Goal: Task Accomplishment & Management: Complete application form

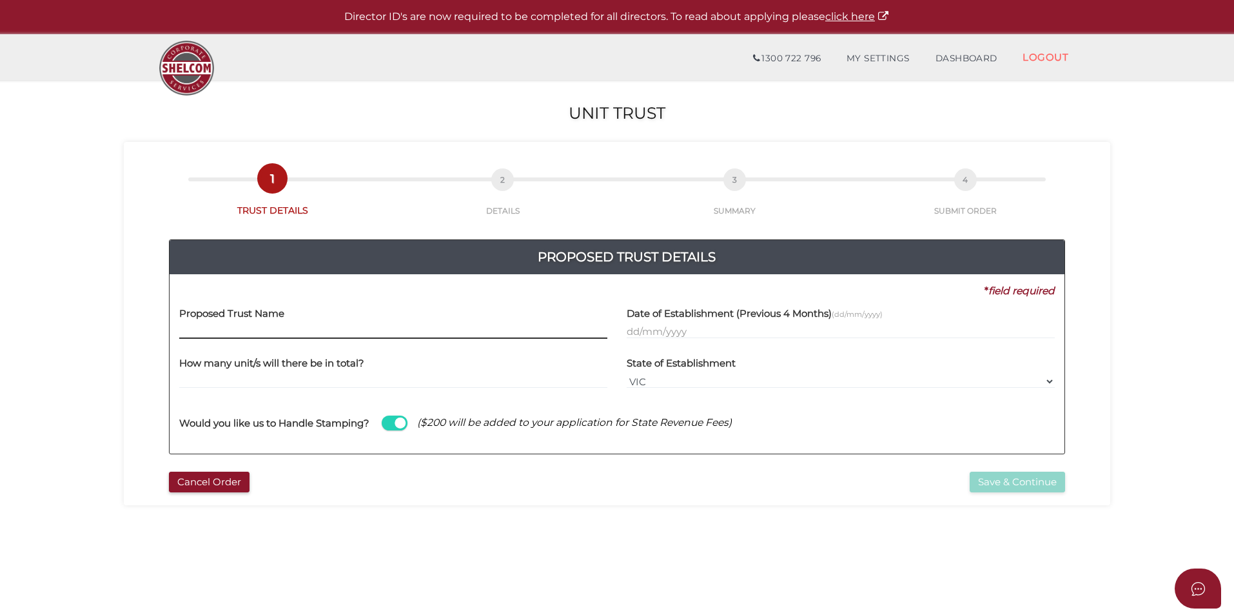
click at [250, 328] on input "text" at bounding box center [393, 331] width 428 height 14
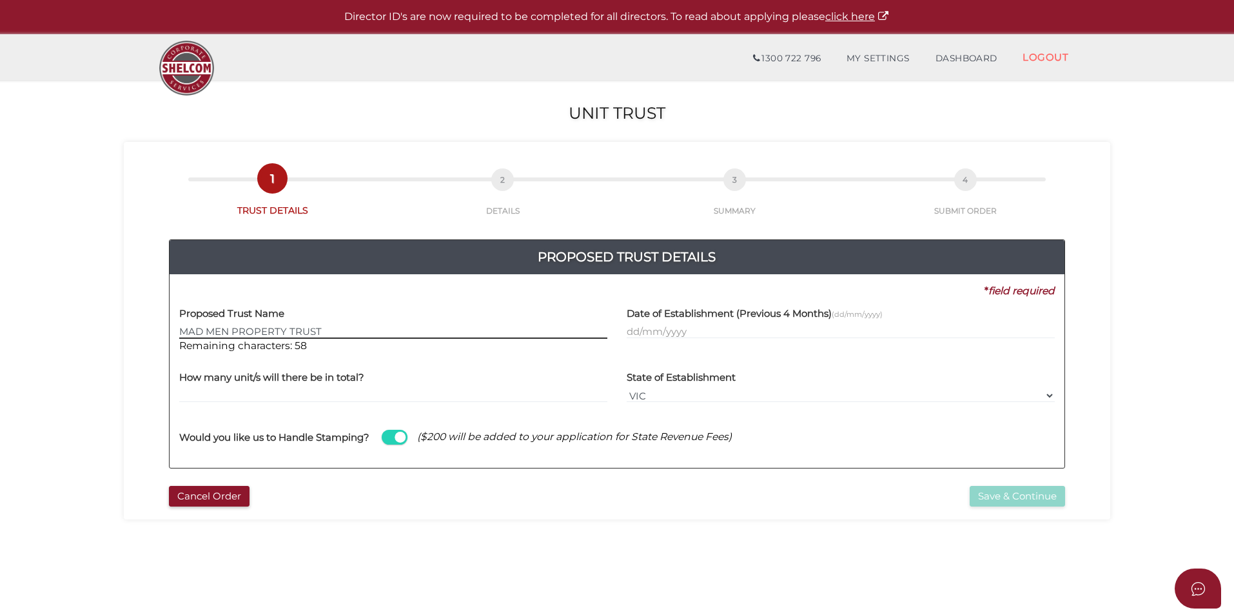
type input "MAD MEN PROPERTY TRUST"
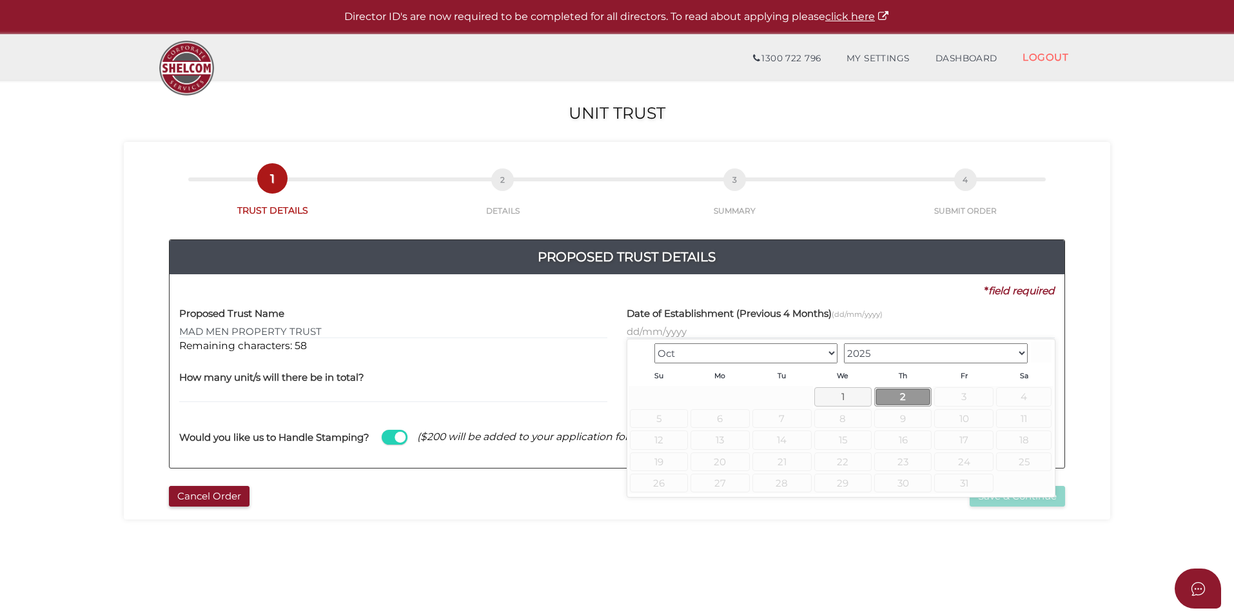
click at [889, 390] on link "2" at bounding box center [902, 396] width 57 height 19
type input "02/10/2025"
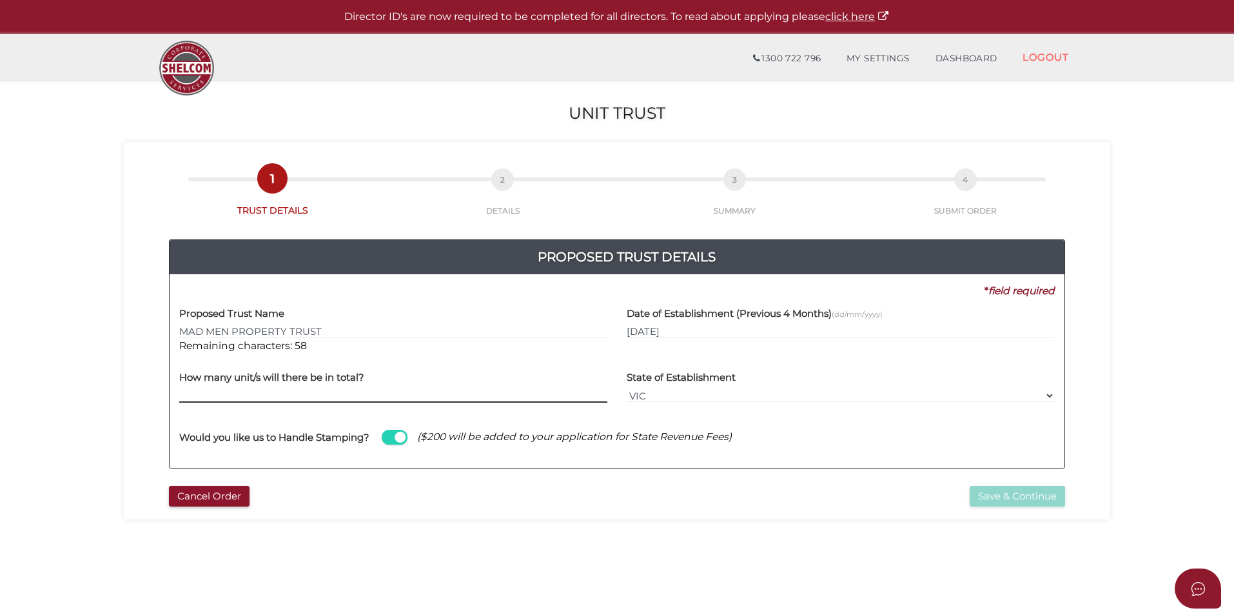
click at [389, 397] on input "text" at bounding box center [393, 395] width 428 height 14
type input "200"
click at [1021, 496] on button "Save & Continue" at bounding box center [1017, 496] width 95 height 21
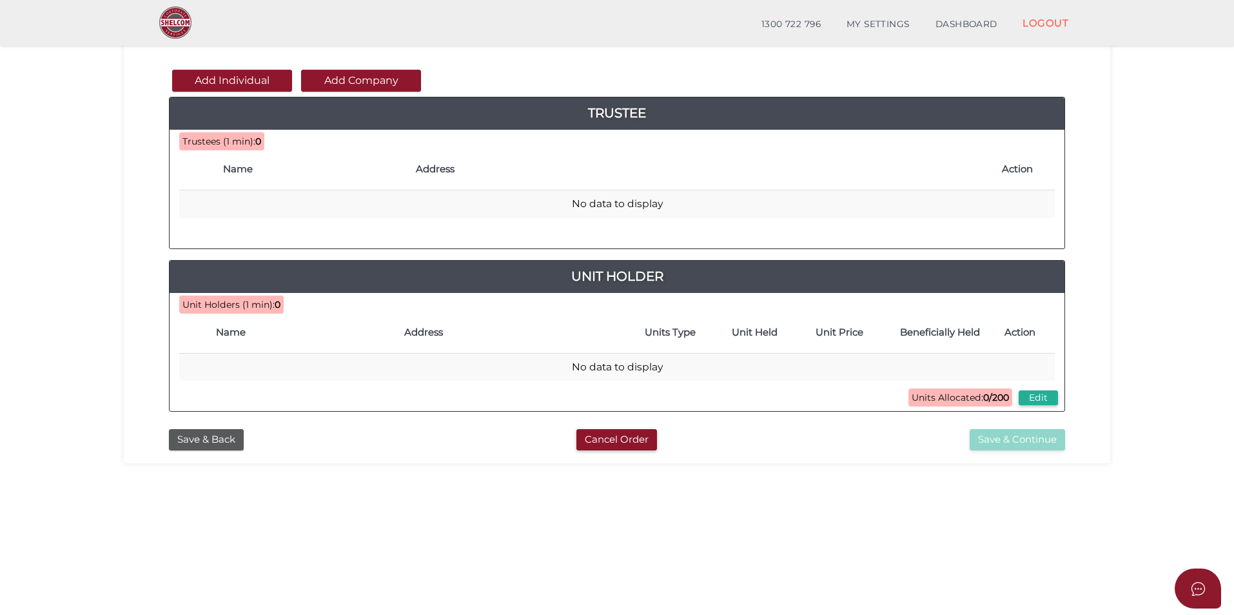
scroll to position [64, 0]
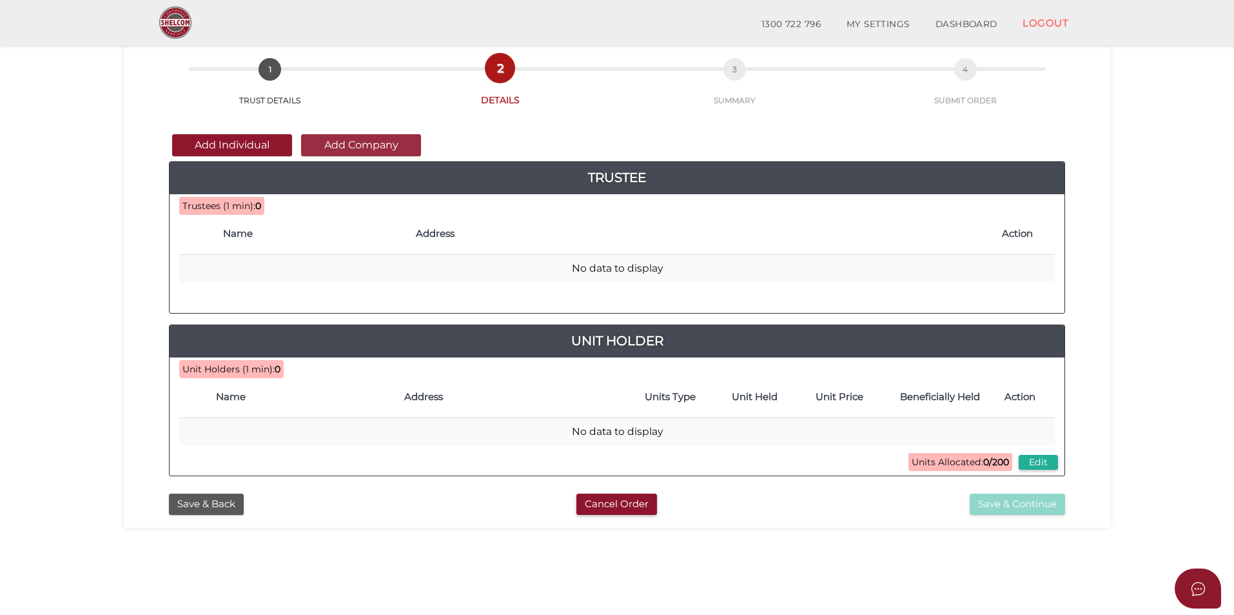
click at [378, 148] on button "Add Company" at bounding box center [361, 145] width 120 height 22
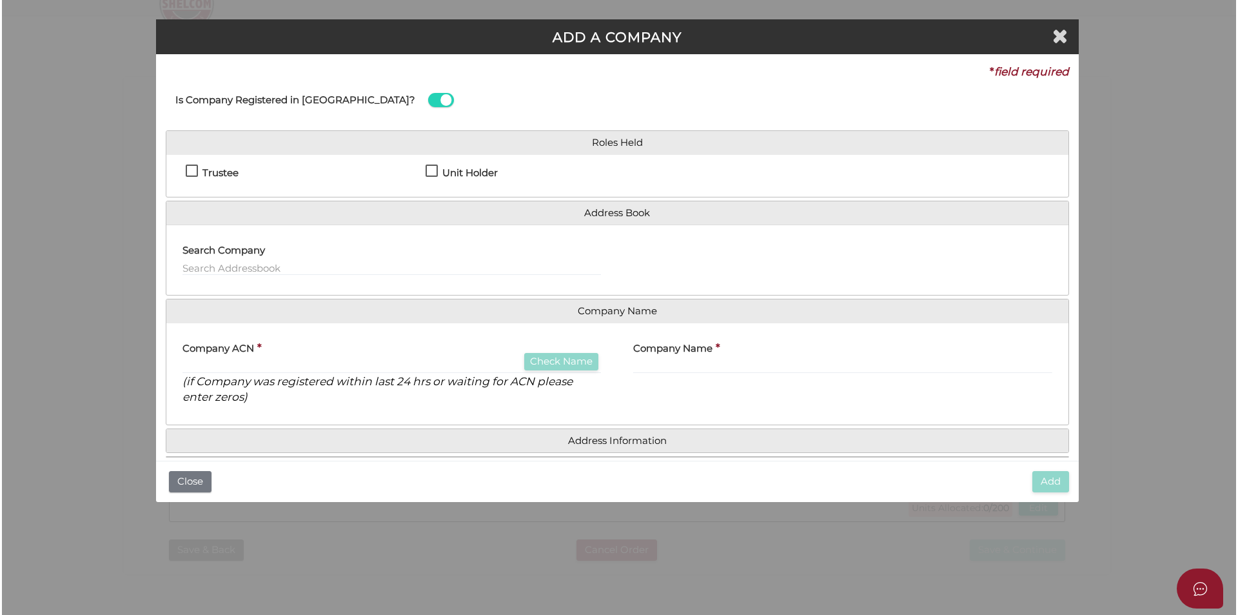
scroll to position [0, 0]
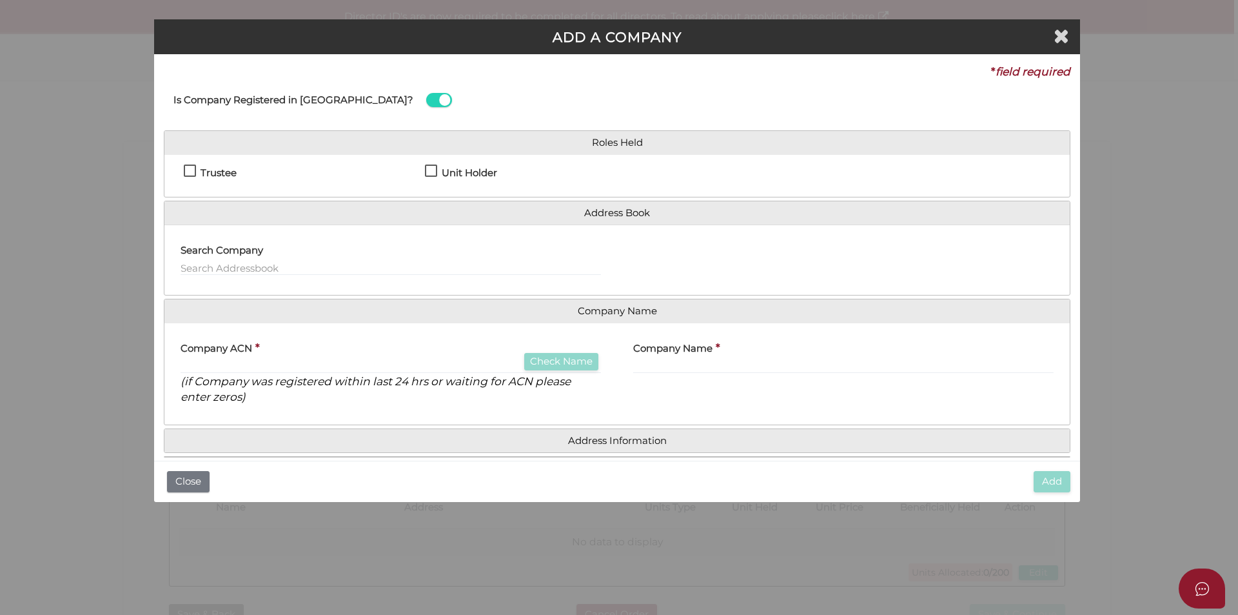
click at [190, 171] on label "Trustee" at bounding box center [210, 176] width 53 height 16
checkbox input "true"
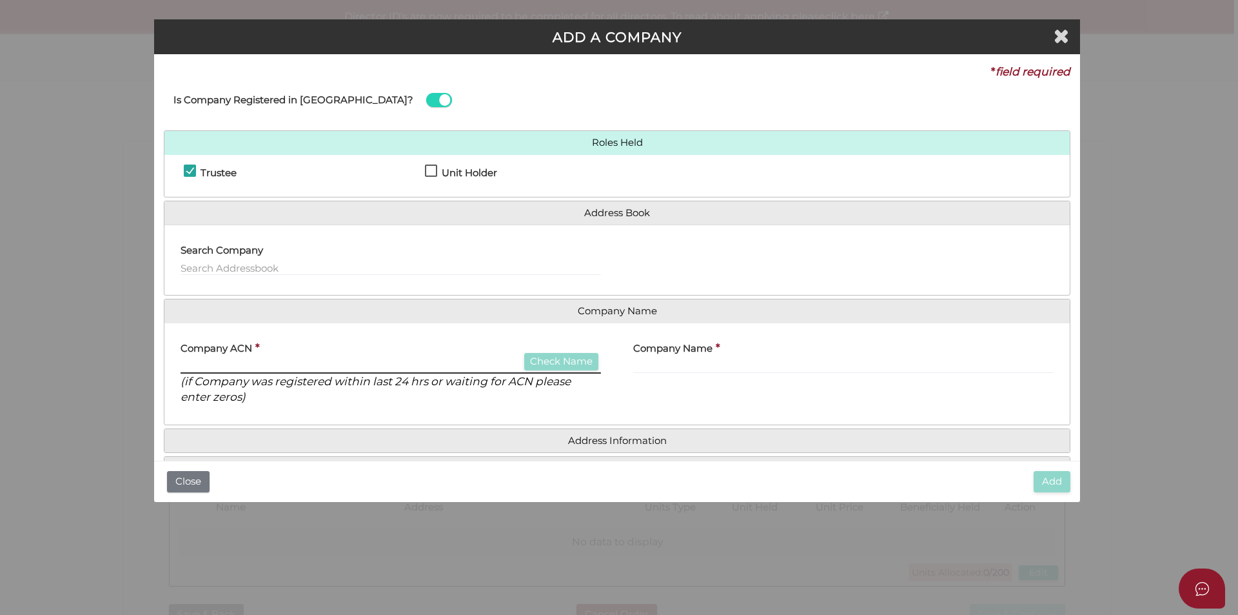
click at [340, 363] on input "text" at bounding box center [391, 366] width 420 height 14
type input "691416412"
click at [541, 360] on button "Check Name" at bounding box center [561, 361] width 74 height 17
type input "MAD MEN PROPERTIES PTY LTD"
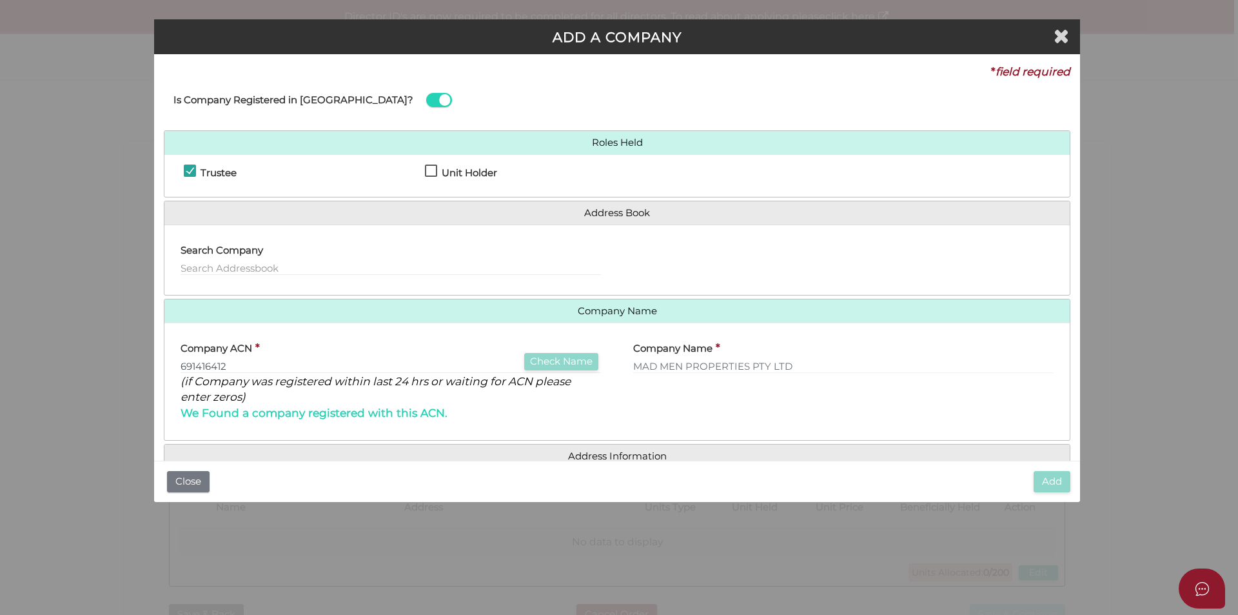
scroll to position [57, 0]
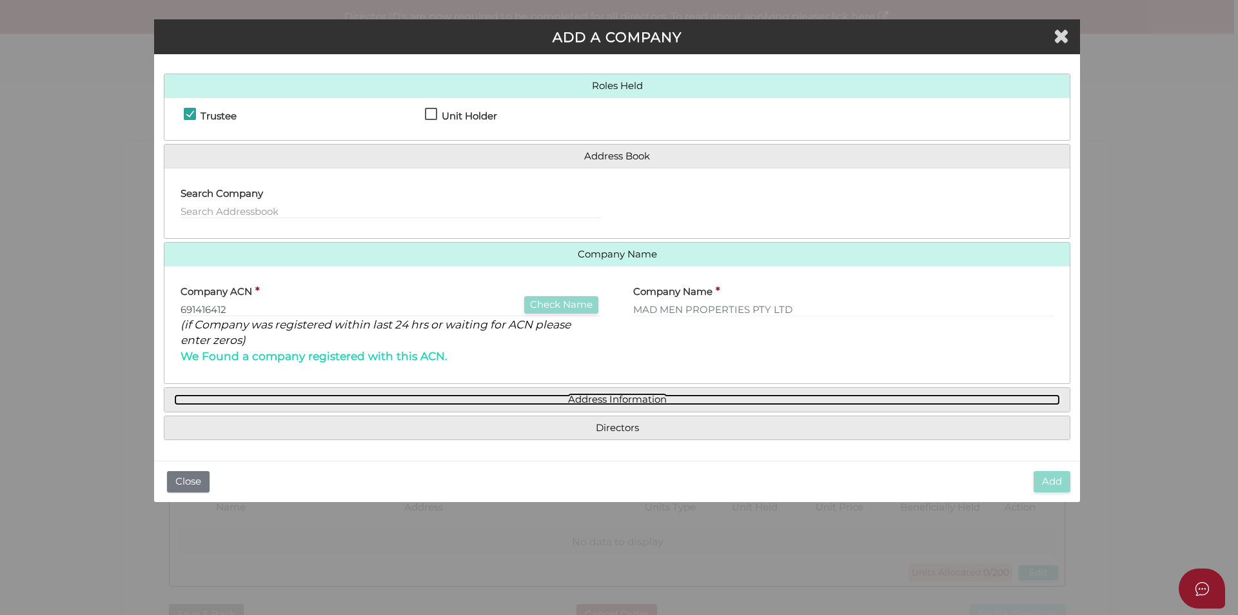
click at [626, 397] on link "Address Information" at bounding box center [617, 399] width 886 height 11
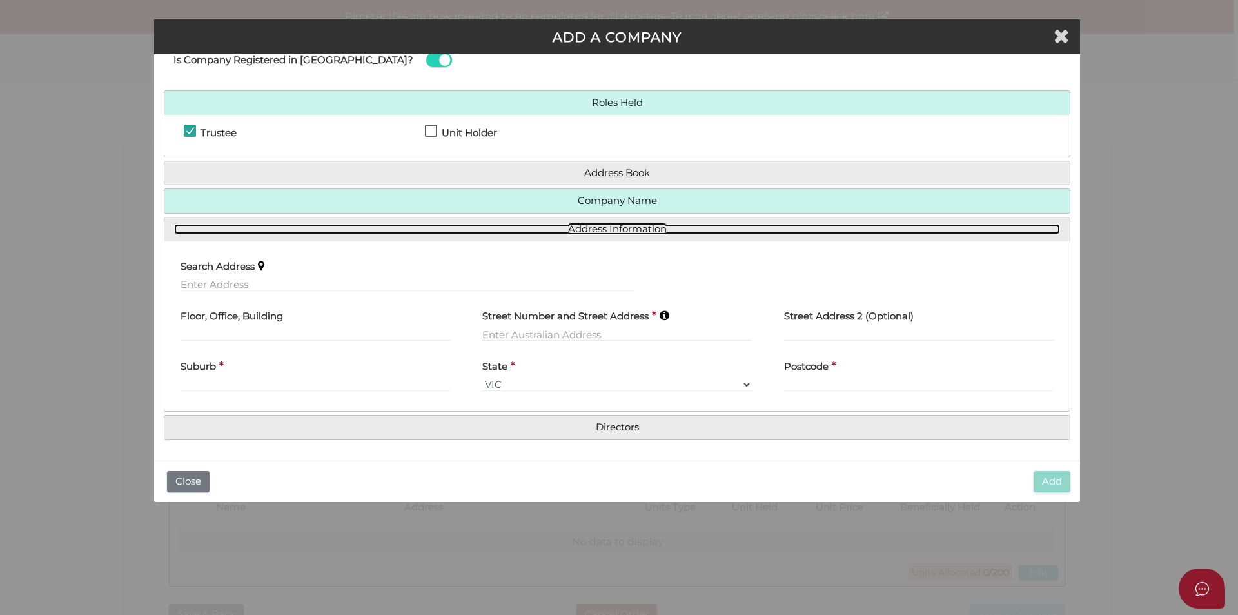
scroll to position [39, 0]
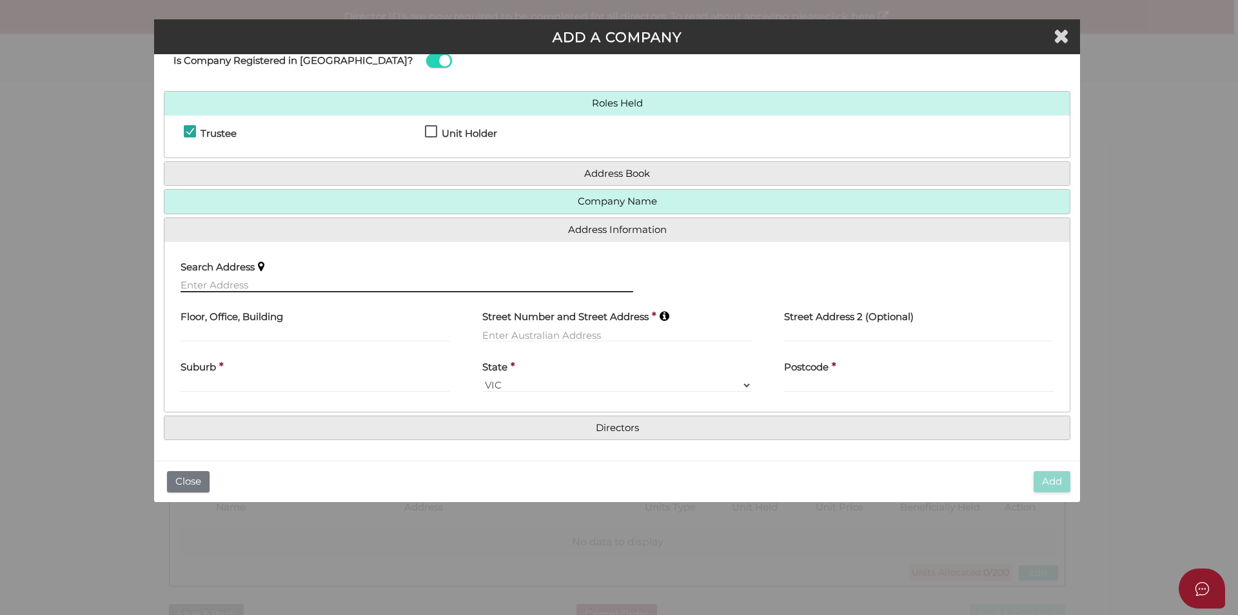
click at [304, 285] on input "text" at bounding box center [407, 285] width 453 height 14
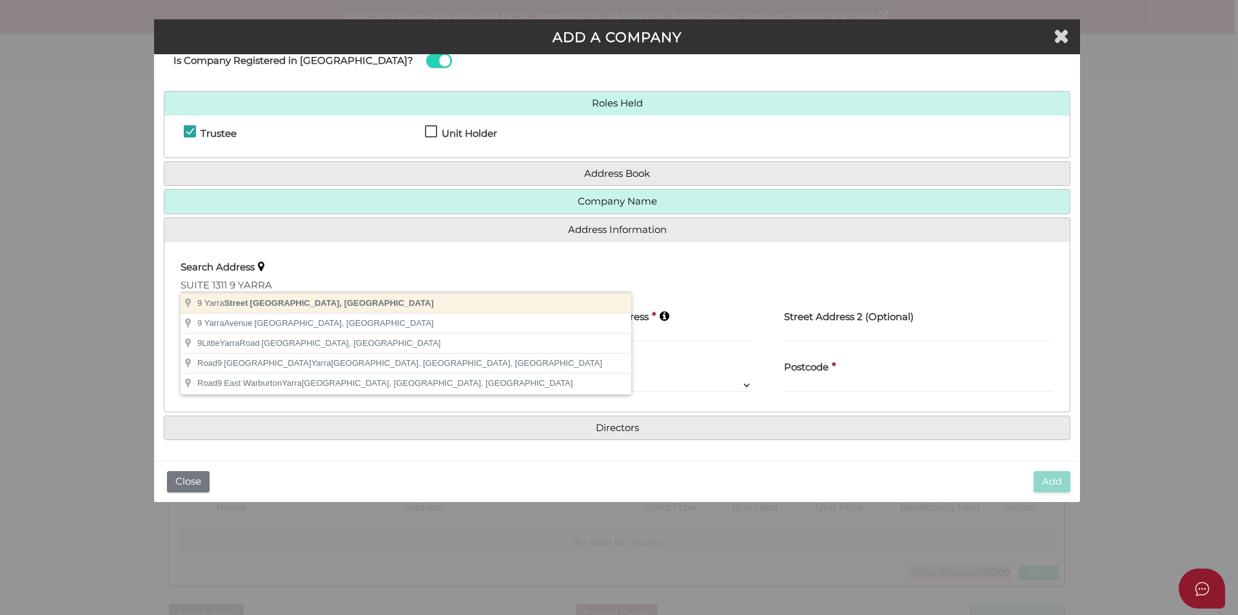
type input "9 Yarra Street, South Yarra VIC, Australia"
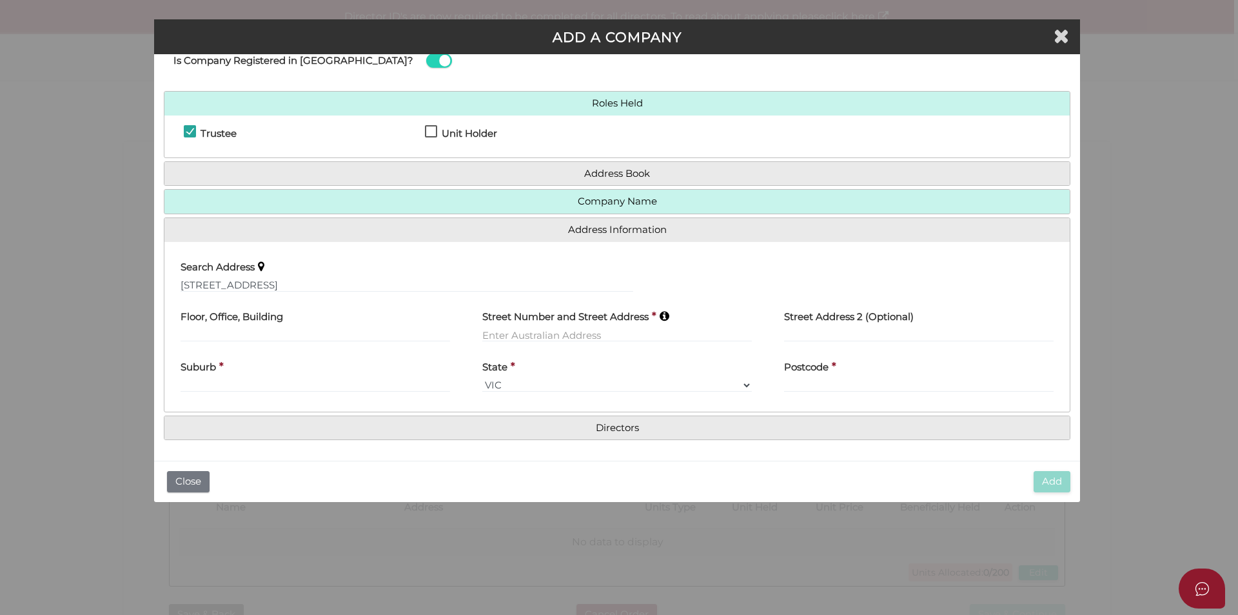
type input "9 Yarra Street"
type input "South Yarra"
select select "VIC"
type input "3141"
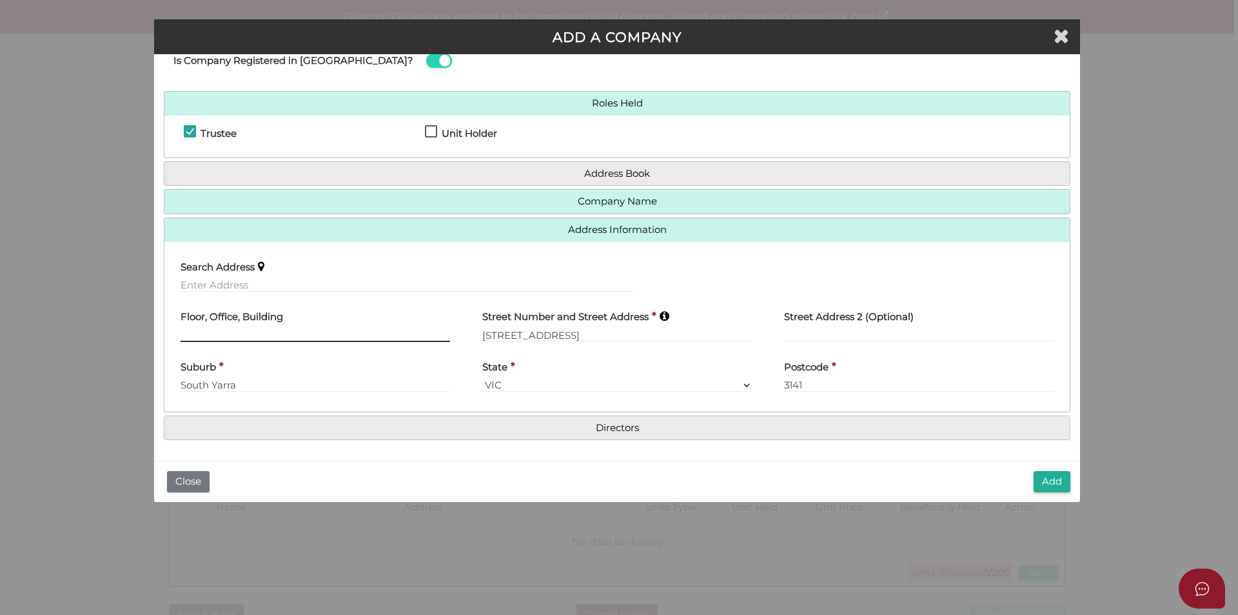
click at [300, 337] on input "text" at bounding box center [316, 335] width 270 height 14
type input "Suite 1311"
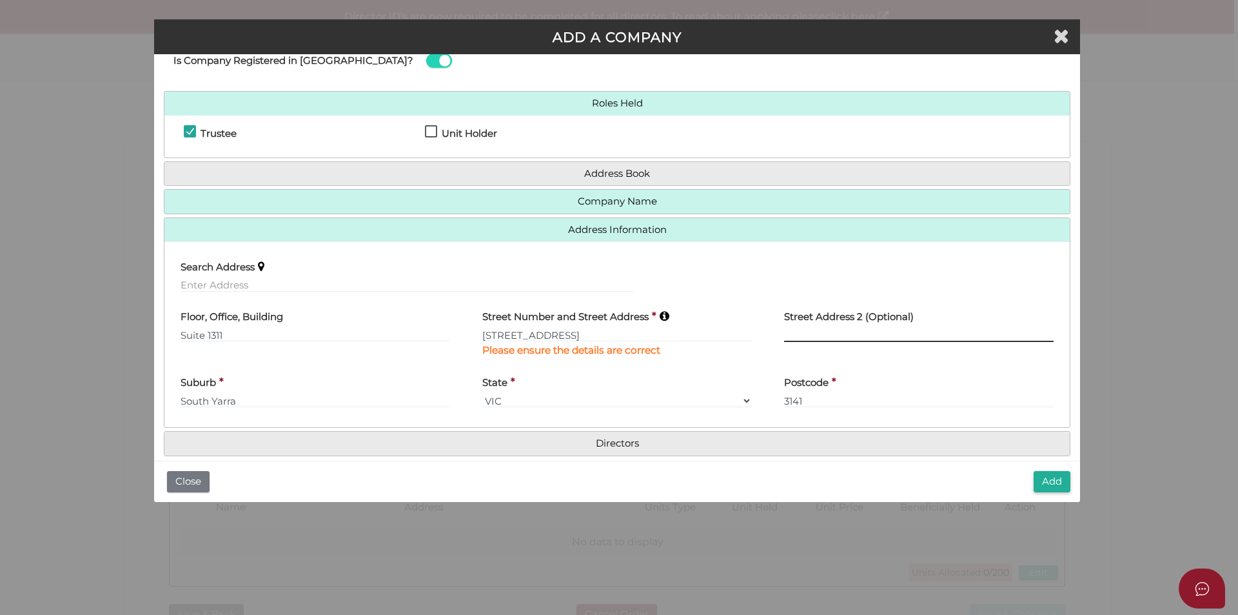
click at [799, 339] on input "text" at bounding box center [919, 335] width 270 height 14
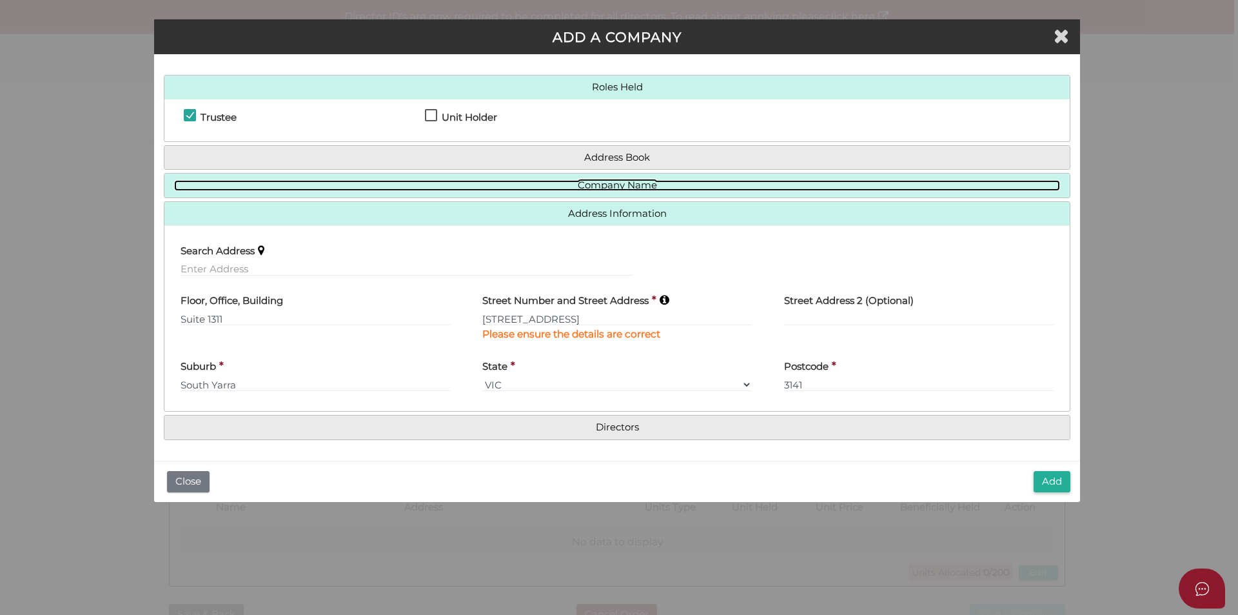
click at [600, 184] on link "Company Name" at bounding box center [617, 185] width 886 height 11
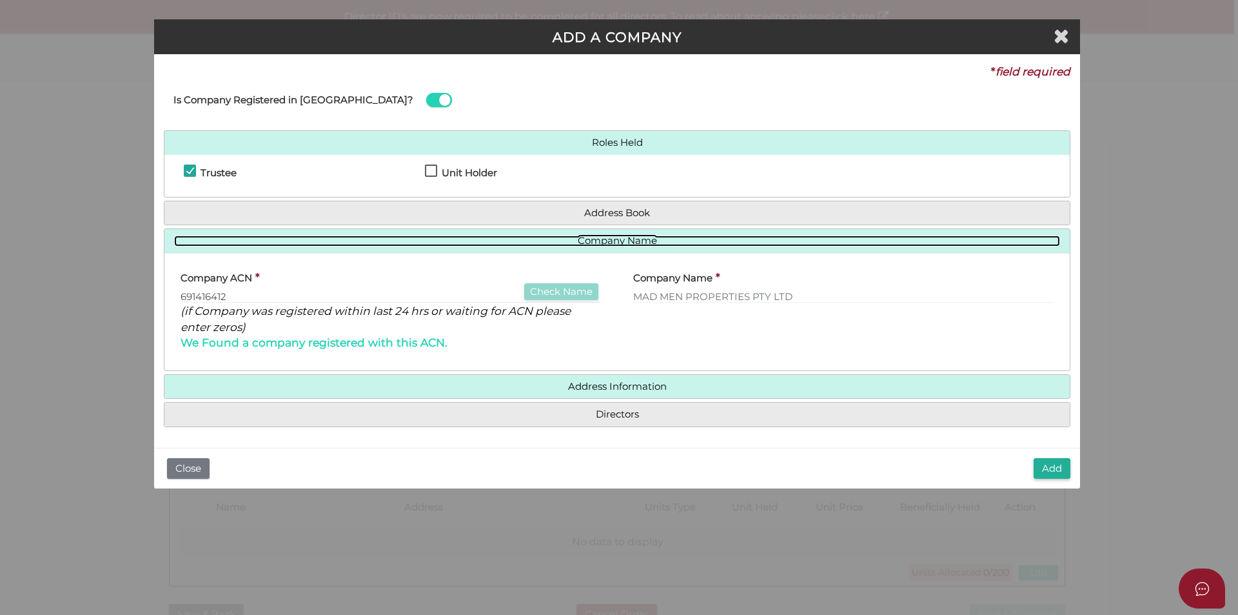
scroll to position [0, 0]
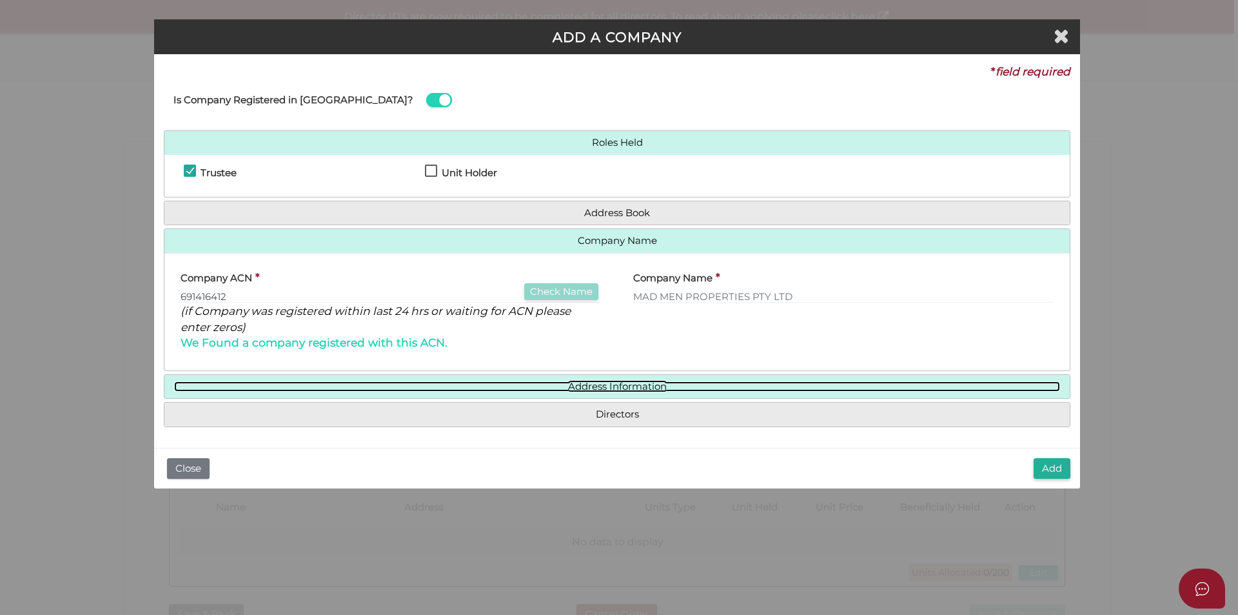
click at [616, 387] on link "Address Information" at bounding box center [617, 386] width 886 height 11
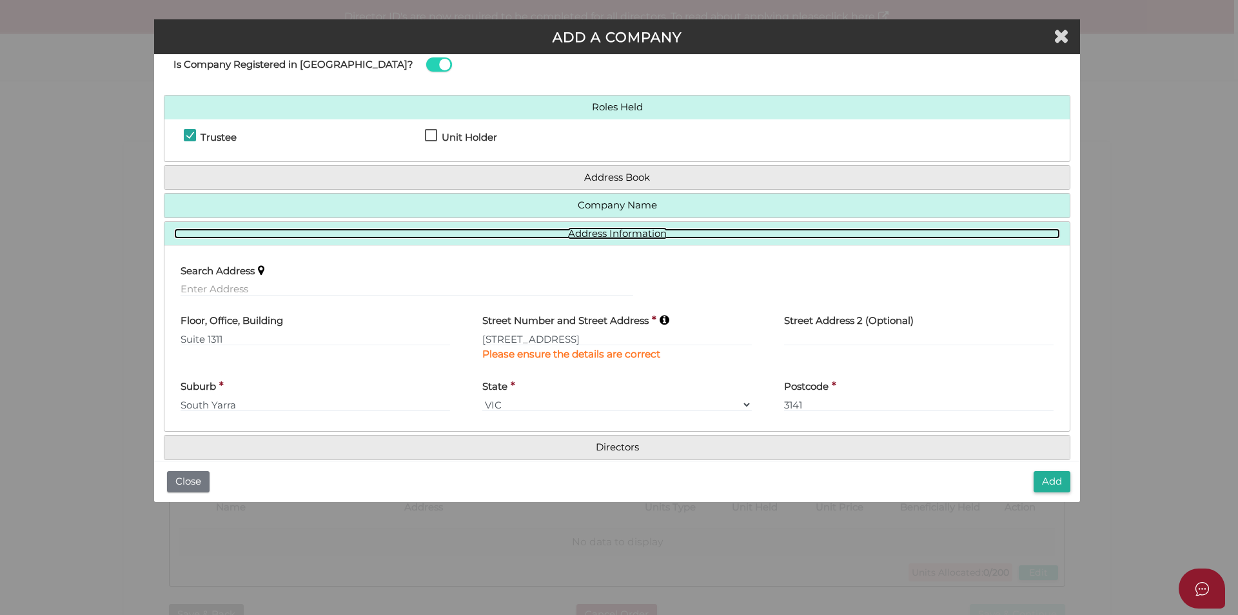
scroll to position [55, 0]
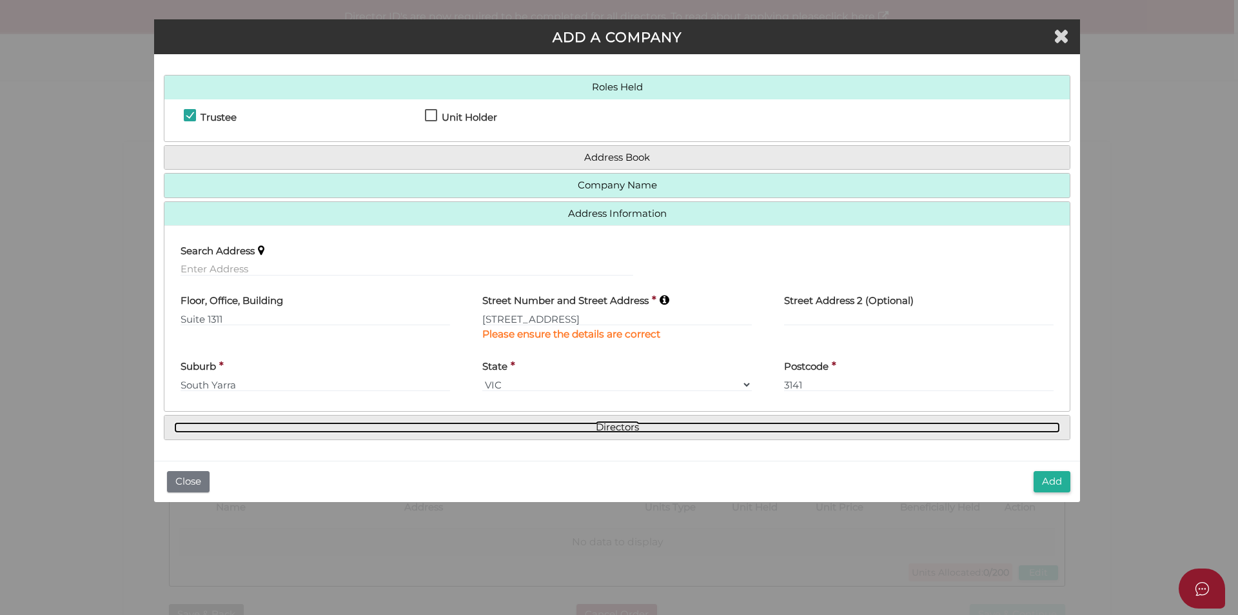
click at [643, 428] on link "Directors" at bounding box center [617, 427] width 886 height 11
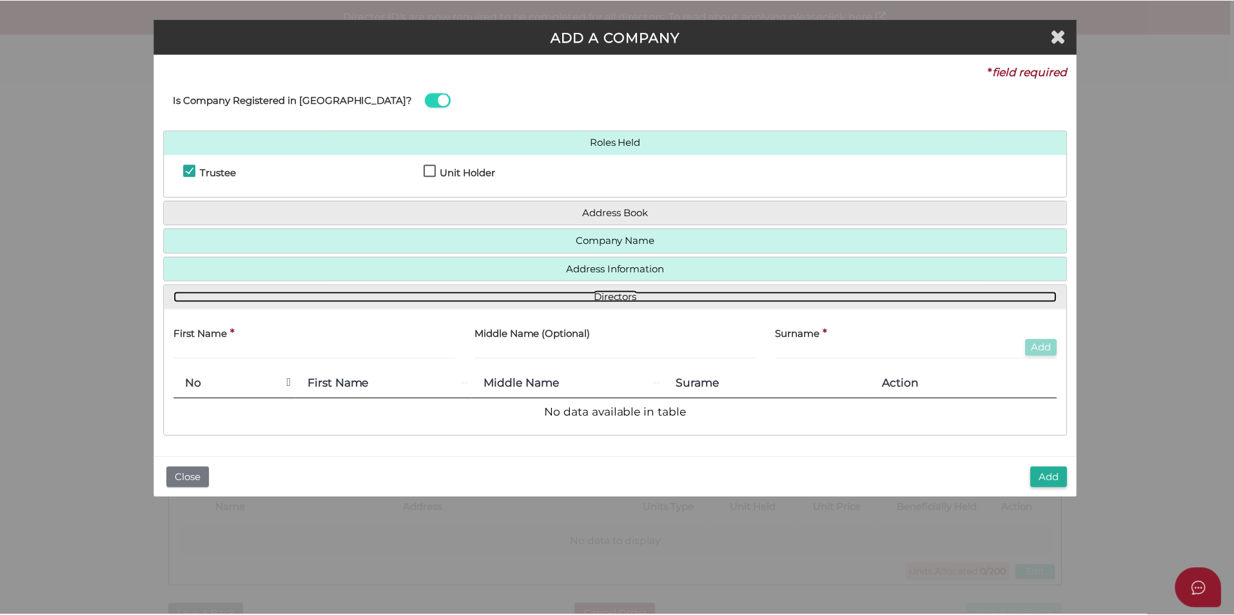
scroll to position [0, 0]
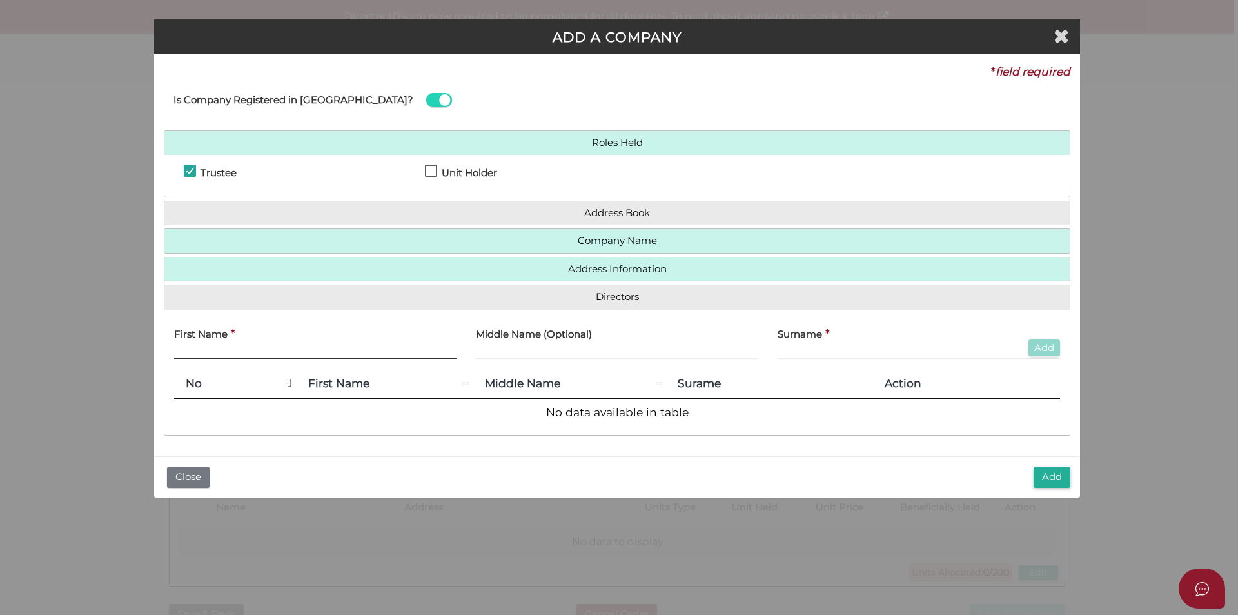
click at [264, 345] on input "text" at bounding box center [315, 352] width 282 height 14
type input "Dhanush"
type input "Ganglani"
click at [1045, 346] on button "Add" at bounding box center [1045, 347] width 32 height 17
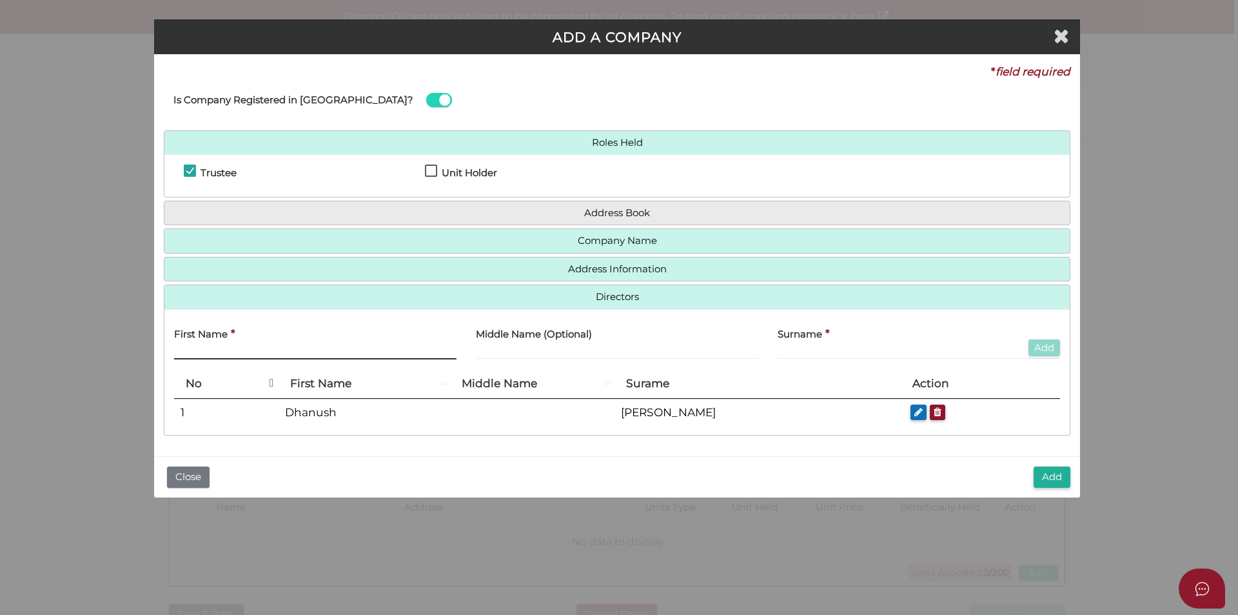
click at [279, 355] on input "text" at bounding box center [315, 352] width 282 height 14
type input "Mahesh"
type input "Nathoo"
click at [1042, 344] on button "Add" at bounding box center [1045, 347] width 32 height 17
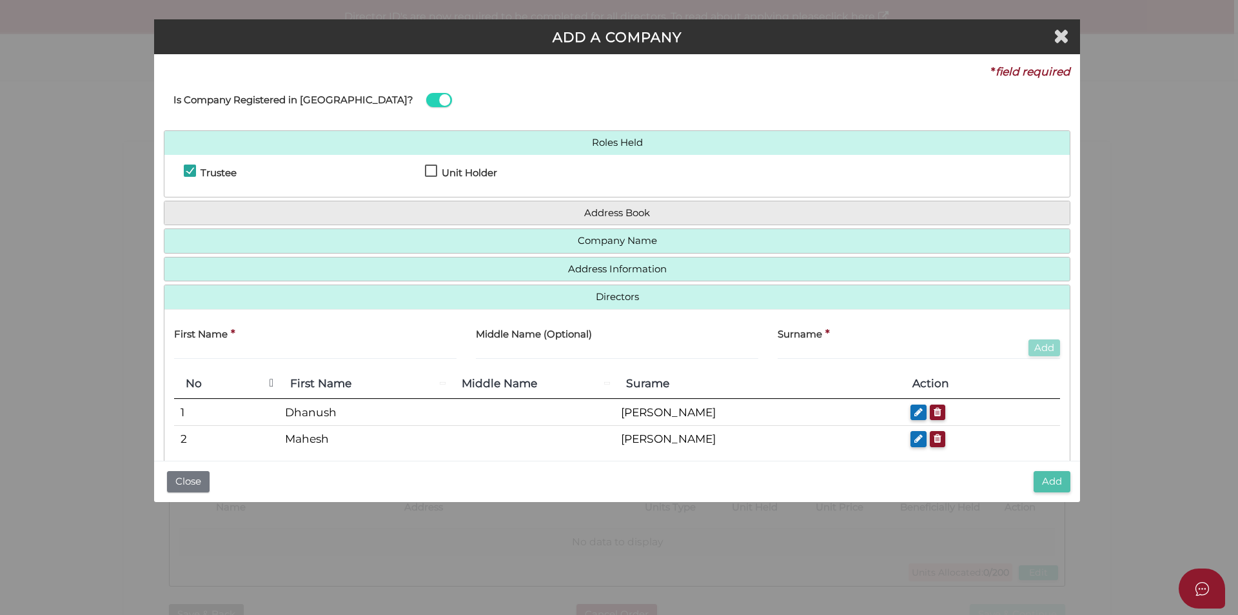
click at [1050, 481] on button "Add" at bounding box center [1052, 481] width 37 height 21
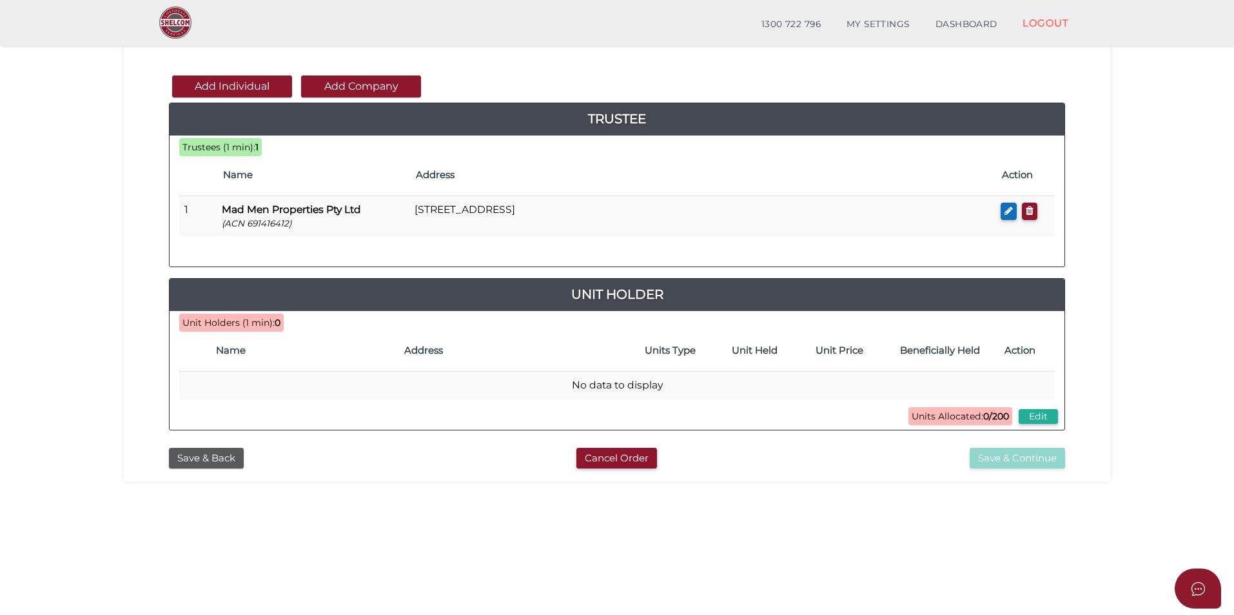
scroll to position [129, 0]
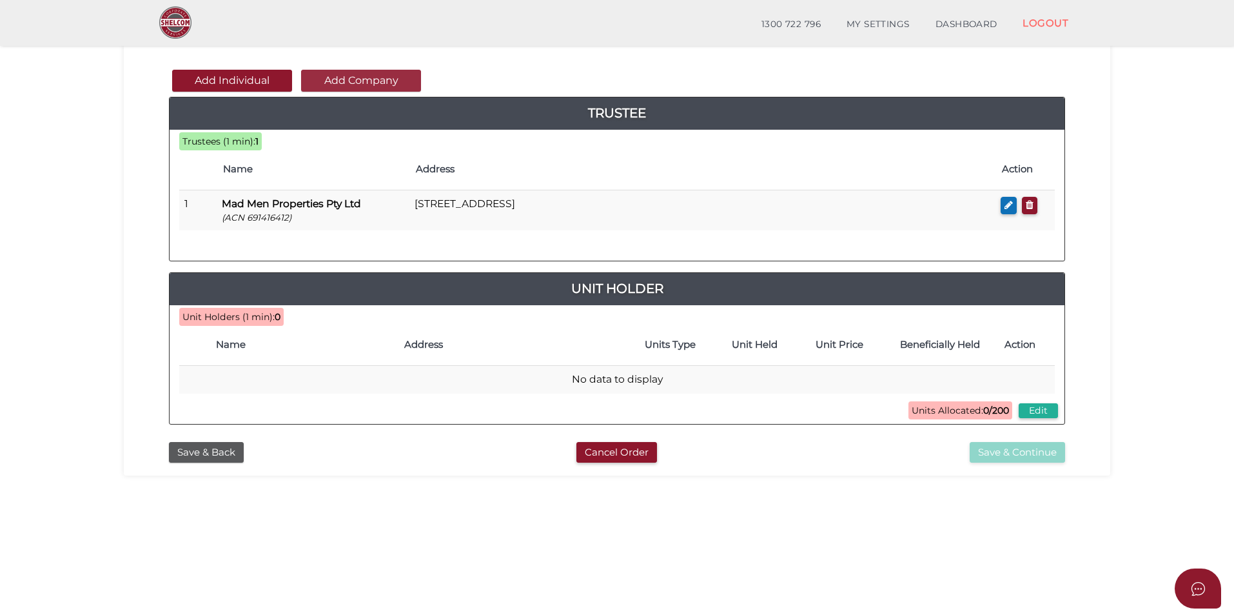
click at [364, 81] on button "Add Company" at bounding box center [361, 81] width 120 height 22
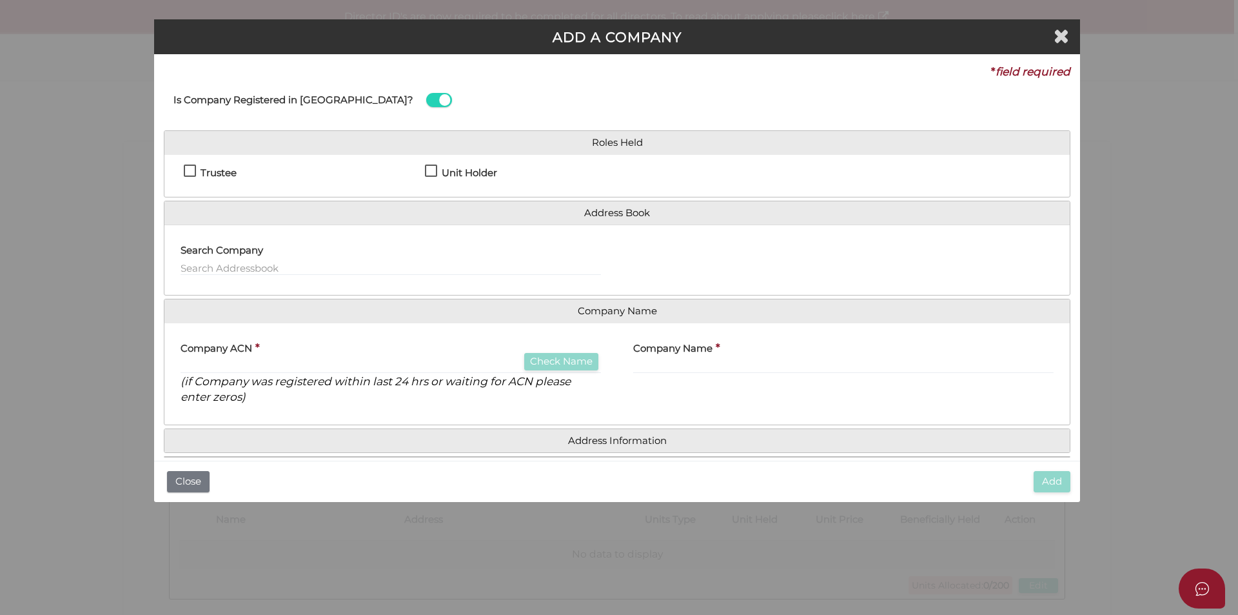
click at [430, 168] on label "Unit Holder" at bounding box center [461, 176] width 72 height 16
checkbox input "true"
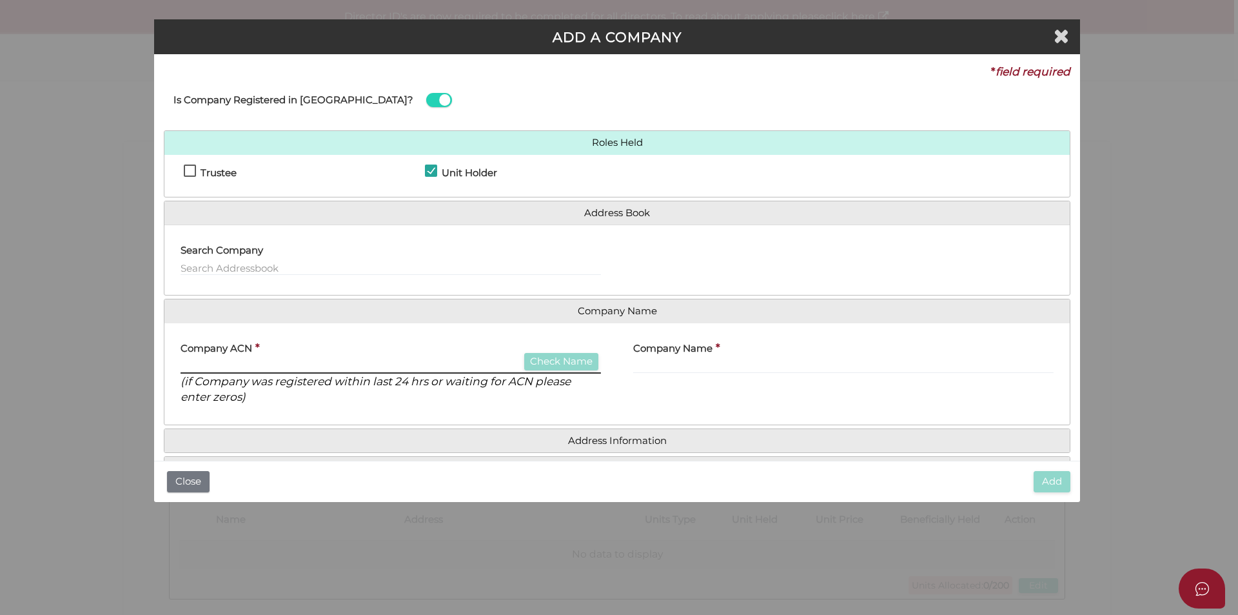
click at [299, 369] on input "text" at bounding box center [391, 366] width 420 height 14
type input "163524981"
click at [560, 358] on button "Check Name" at bounding box center [561, 361] width 74 height 17
type input "ANIMARA HOLDINGS PTY LTD"
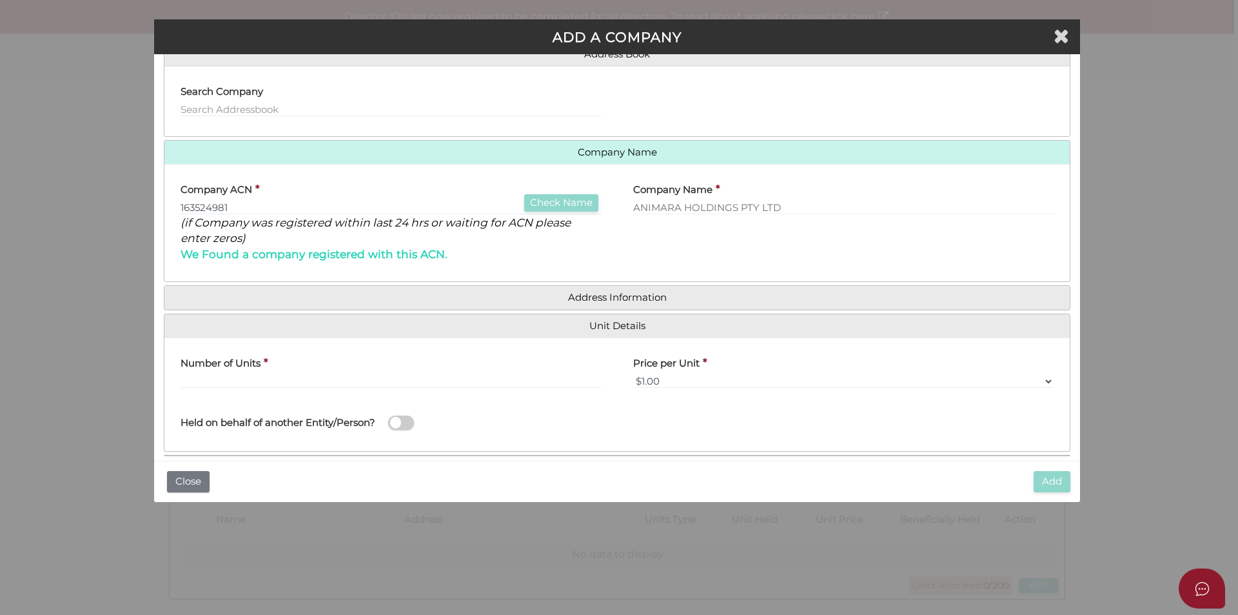
scroll to position [175, 0]
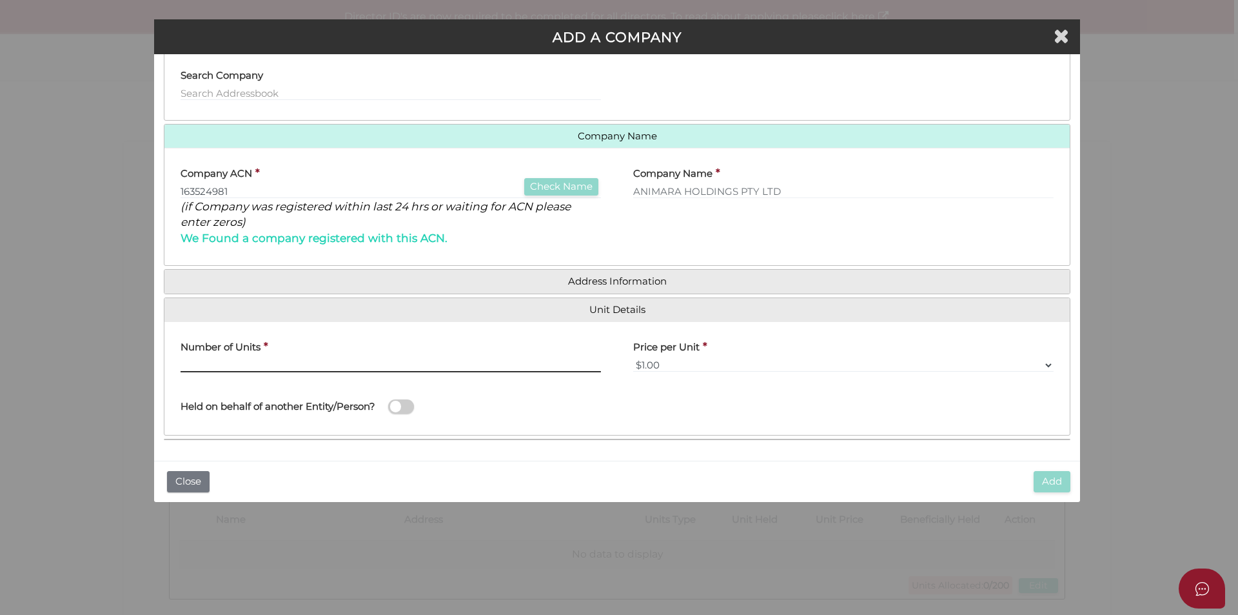
click at [504, 361] on input "text" at bounding box center [391, 365] width 420 height 14
type input "1"
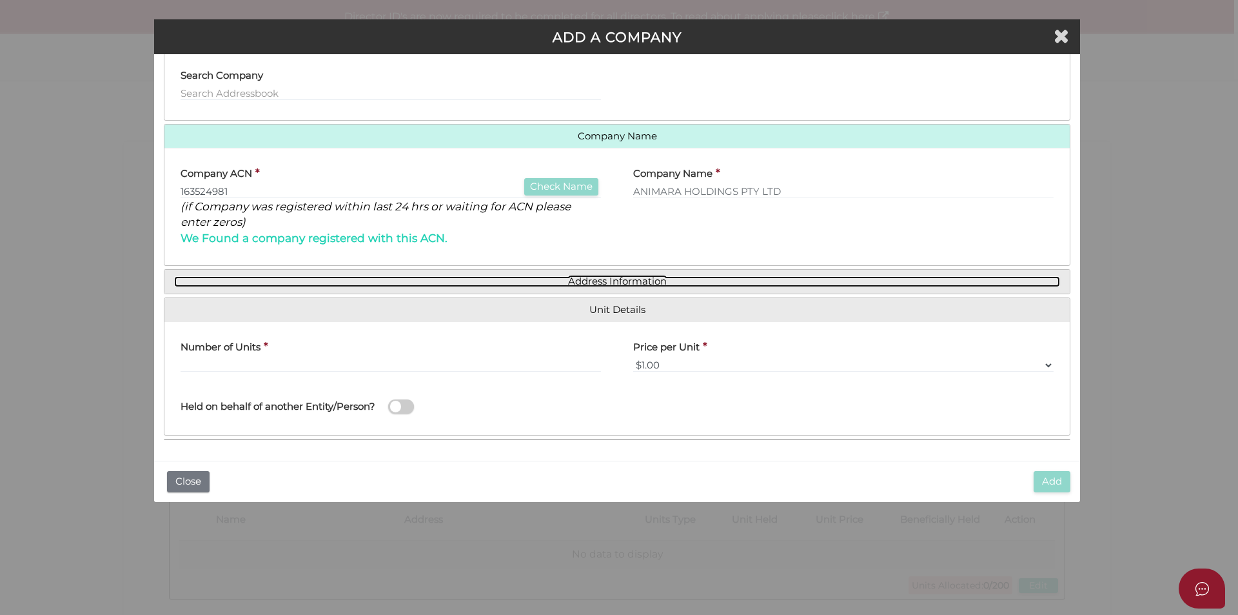
click at [604, 282] on link "Address Information" at bounding box center [617, 281] width 886 height 11
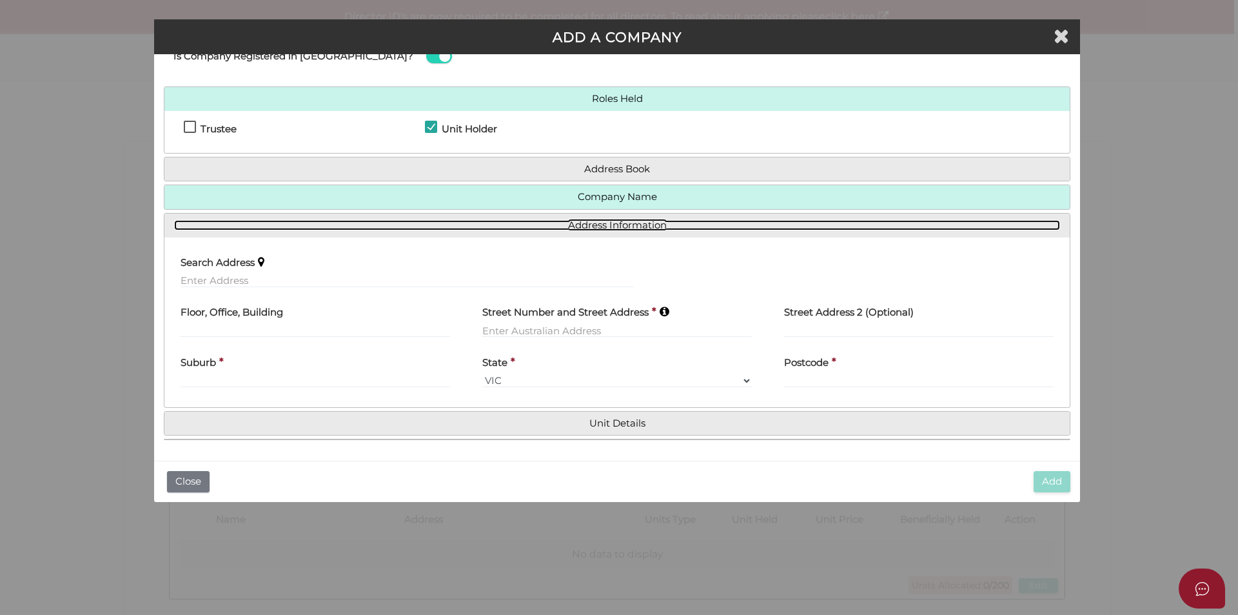
scroll to position [44, 0]
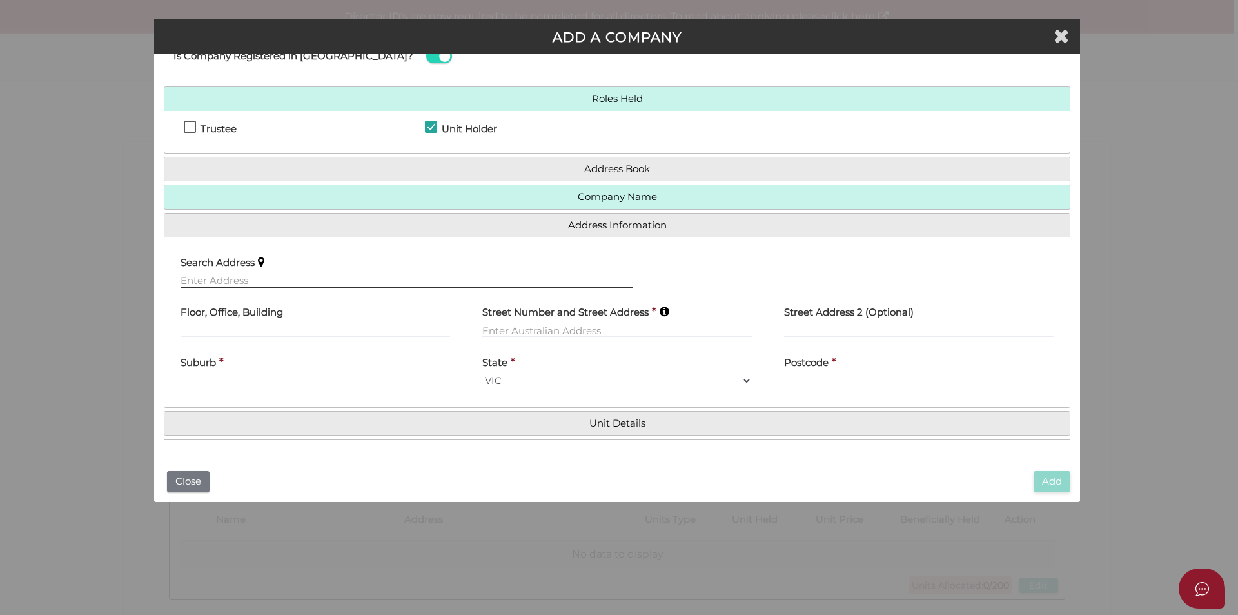
click at [315, 278] on input "text" at bounding box center [407, 280] width 453 height 14
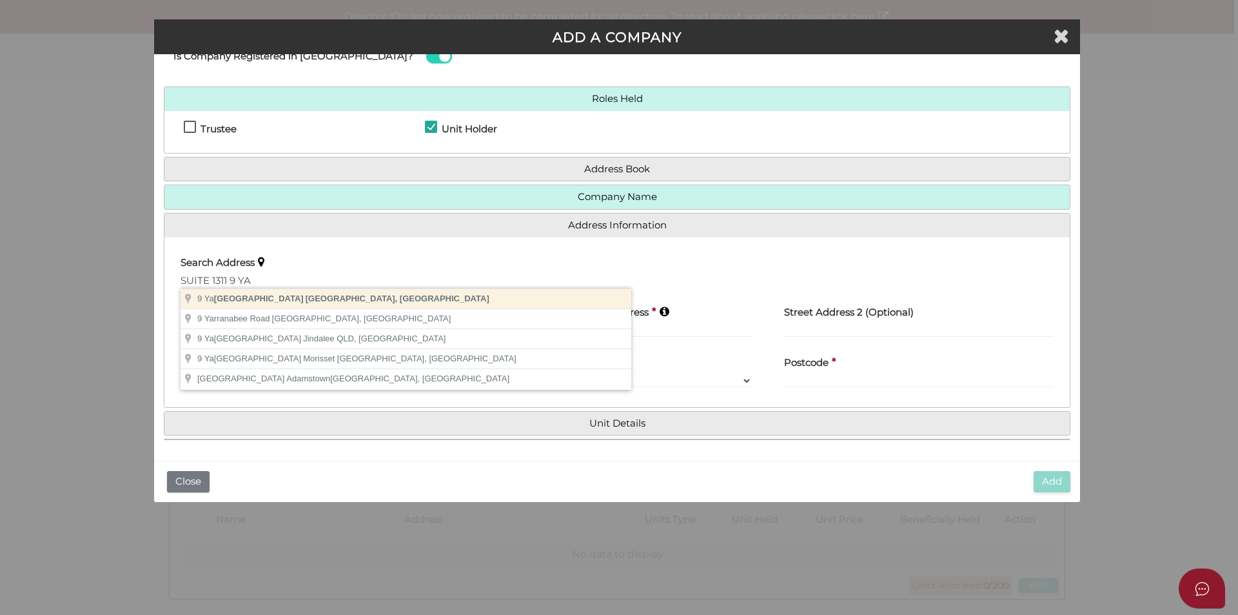
type input "9 Yarra Street, South Yarra VIC, Australia"
type input "9 Yarra Street"
type input "South Yarra"
select select "VIC"
type input "3141"
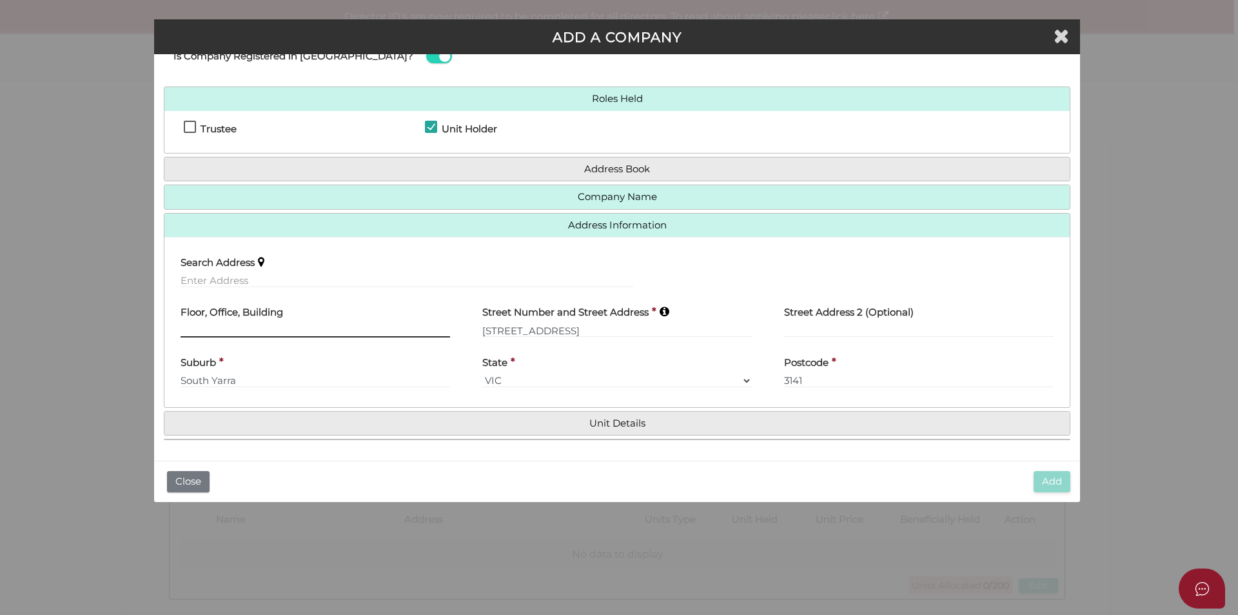
click at [301, 323] on input "text" at bounding box center [316, 330] width 270 height 14
type input "Suite 1311"
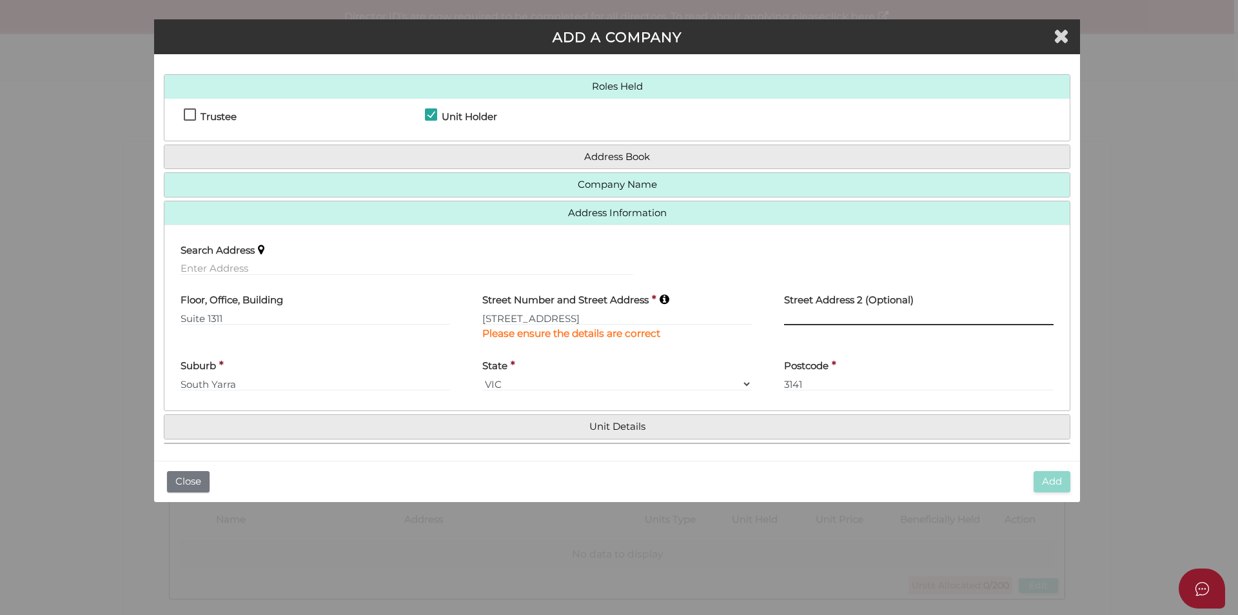
scroll to position [60, 0]
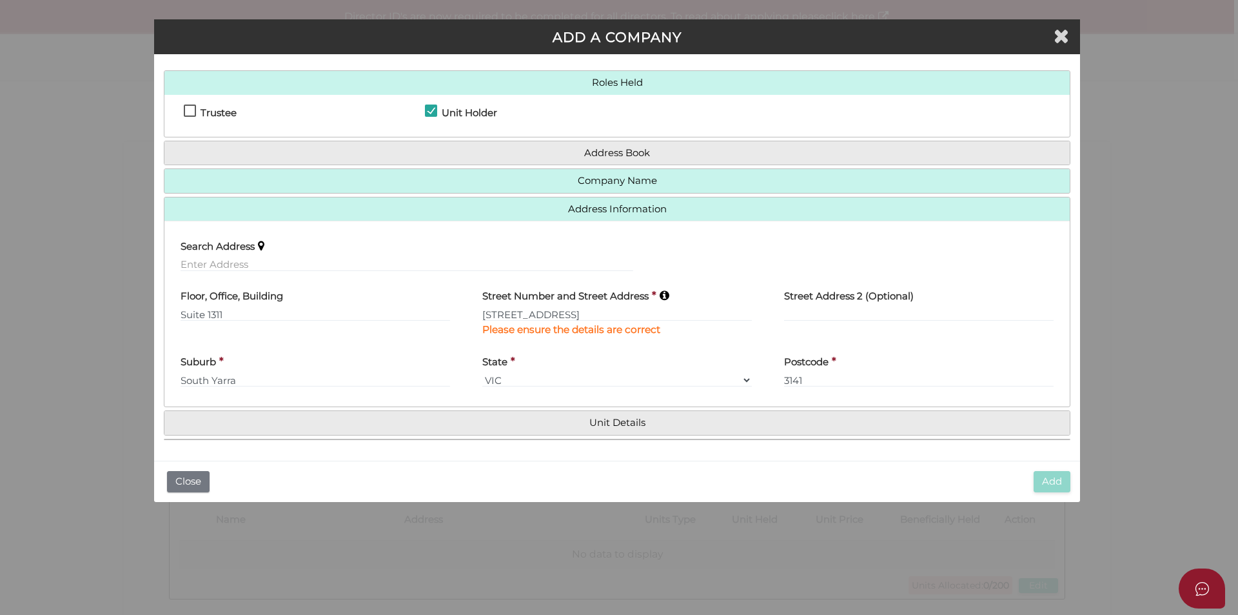
click at [633, 430] on h4 "Unit Details" at bounding box center [616, 423] width 905 height 24
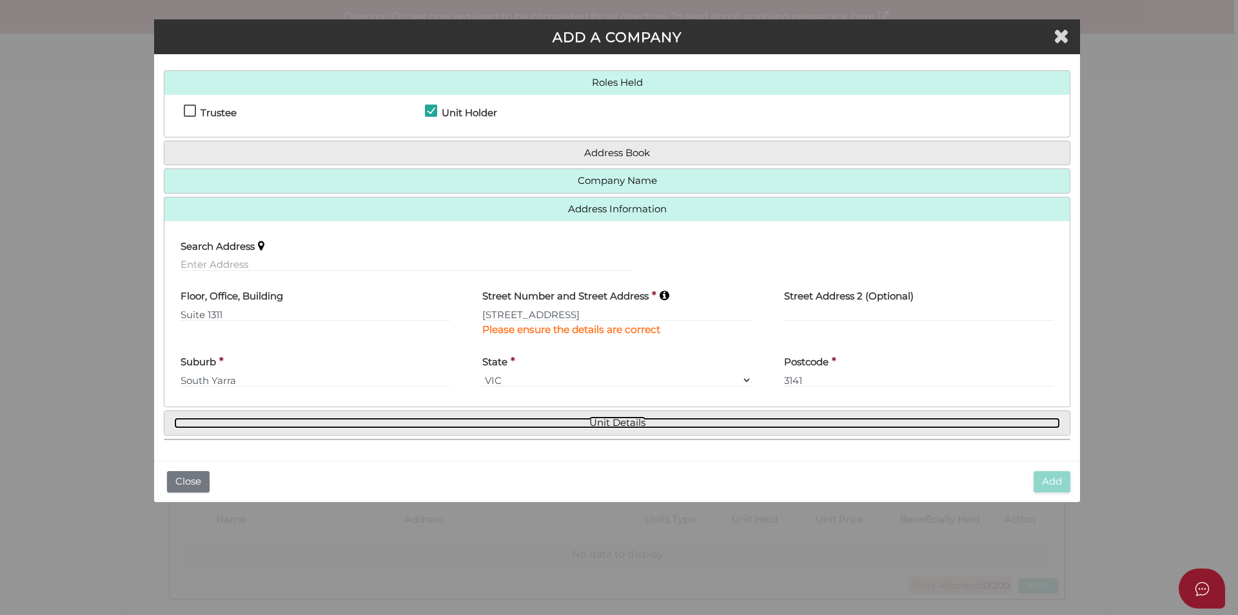
click at [633, 426] on link "Unit Details" at bounding box center [617, 422] width 886 height 11
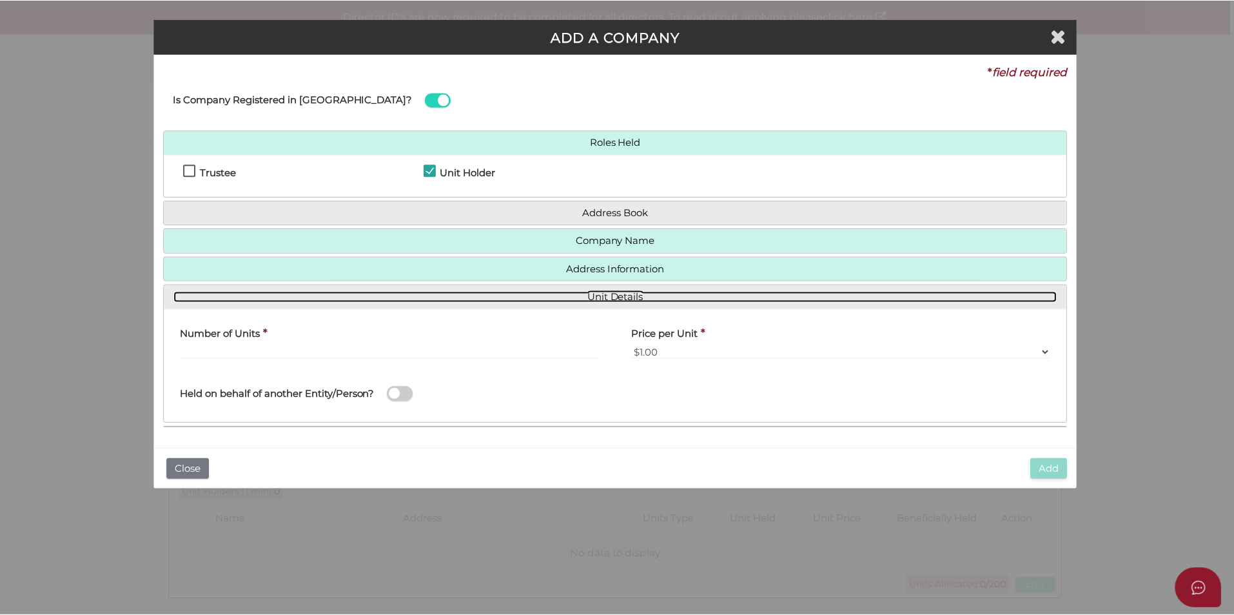
scroll to position [0, 0]
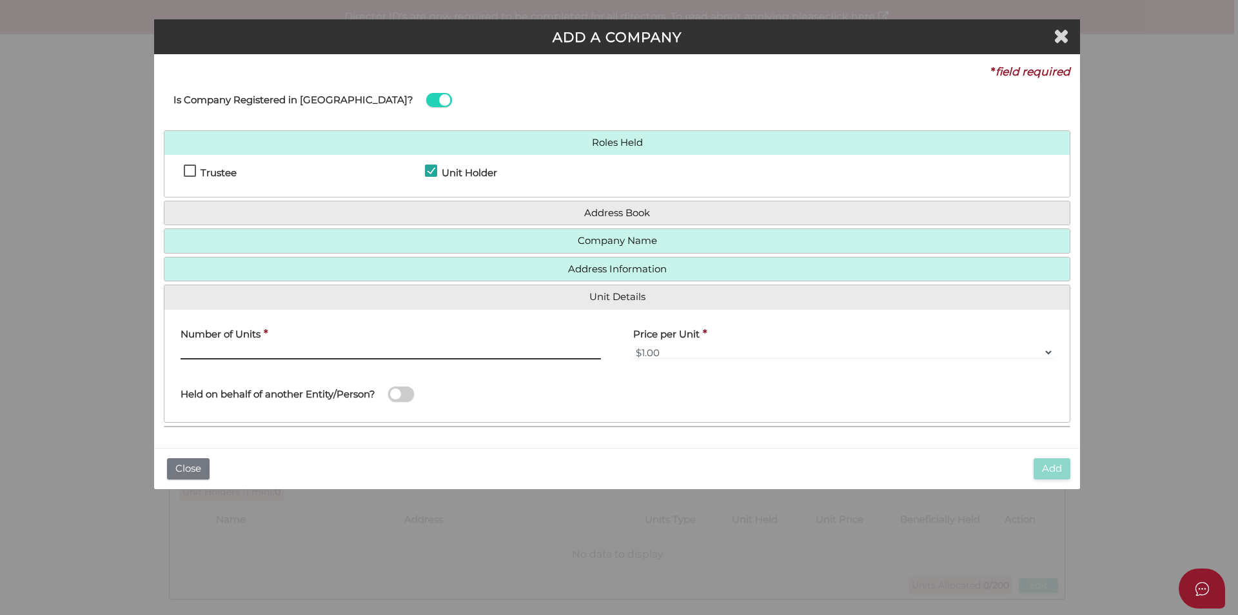
click at [364, 351] on input "text" at bounding box center [391, 352] width 420 height 14
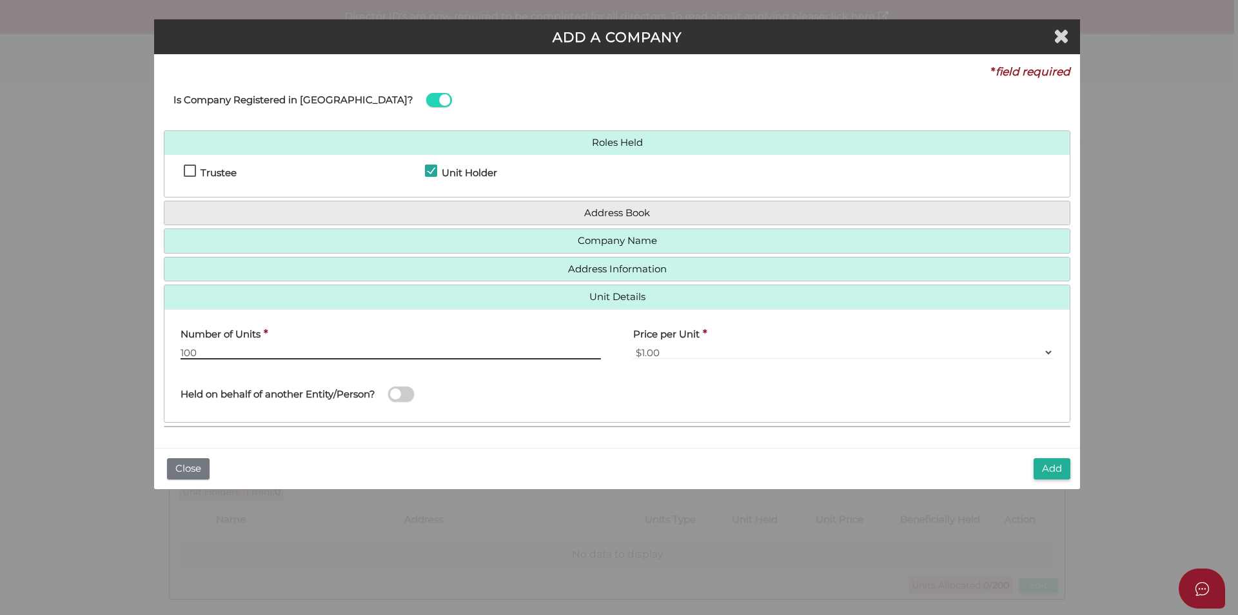
type input "100"
click at [404, 393] on span at bounding box center [401, 393] width 26 height 15
click at [0, 0] on input "checkbox" at bounding box center [0, 0] width 0 height 0
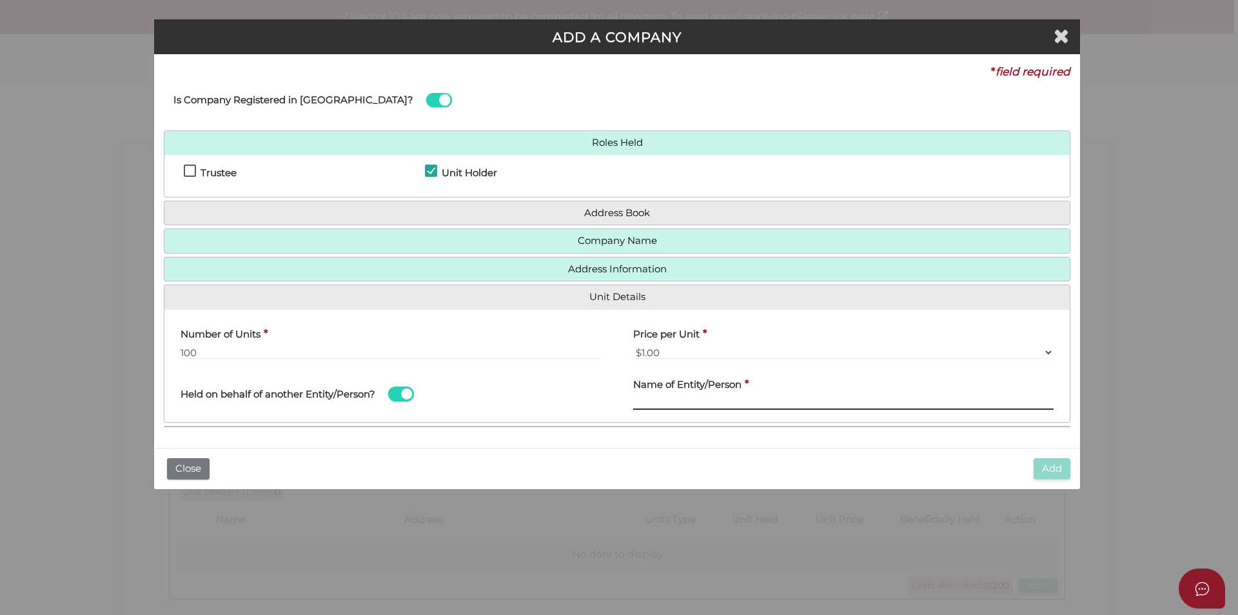
click at [646, 400] on input "text" at bounding box center [843, 402] width 420 height 14
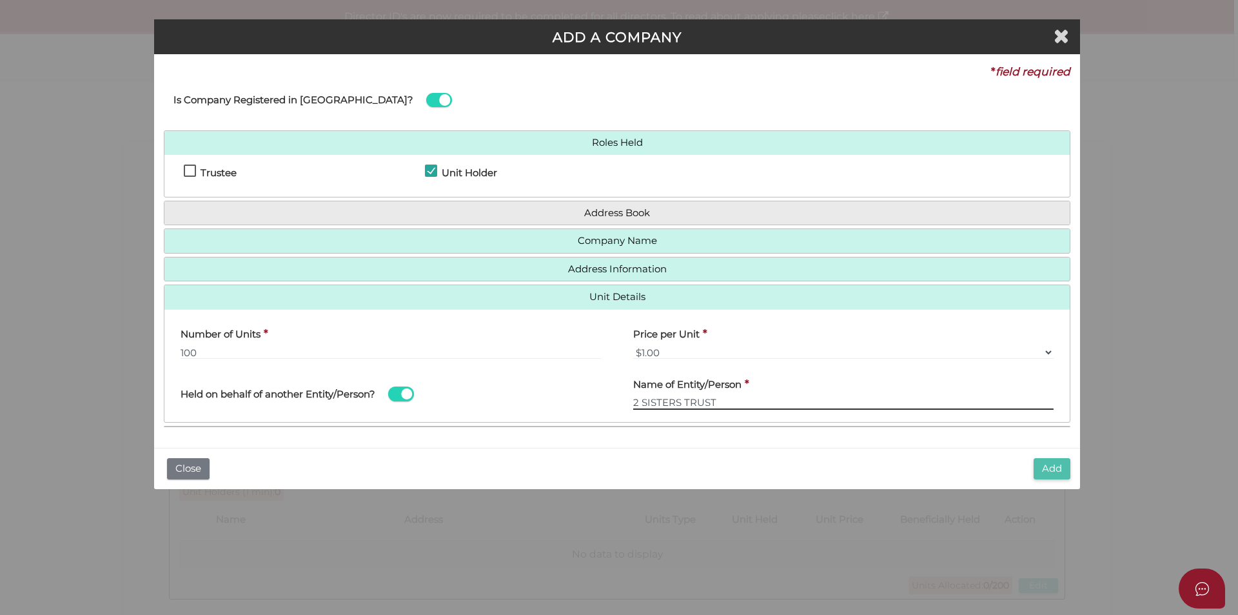
type input "2 SISTERS TRUST"
click at [1050, 473] on button "Add" at bounding box center [1052, 468] width 37 height 21
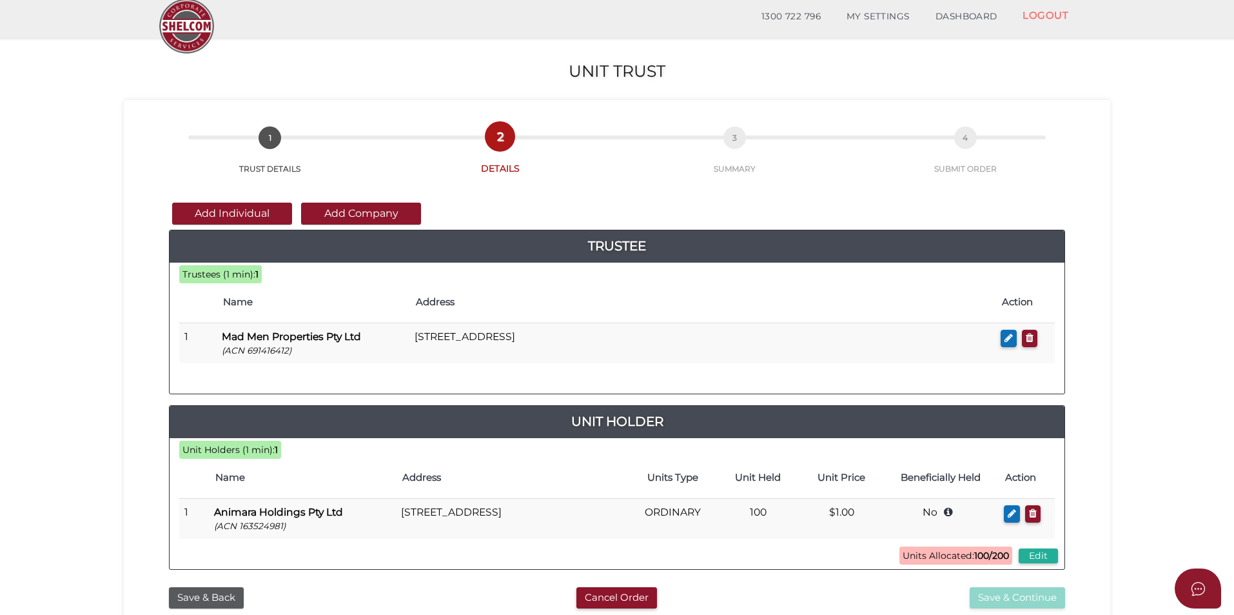
scroll to position [64, 0]
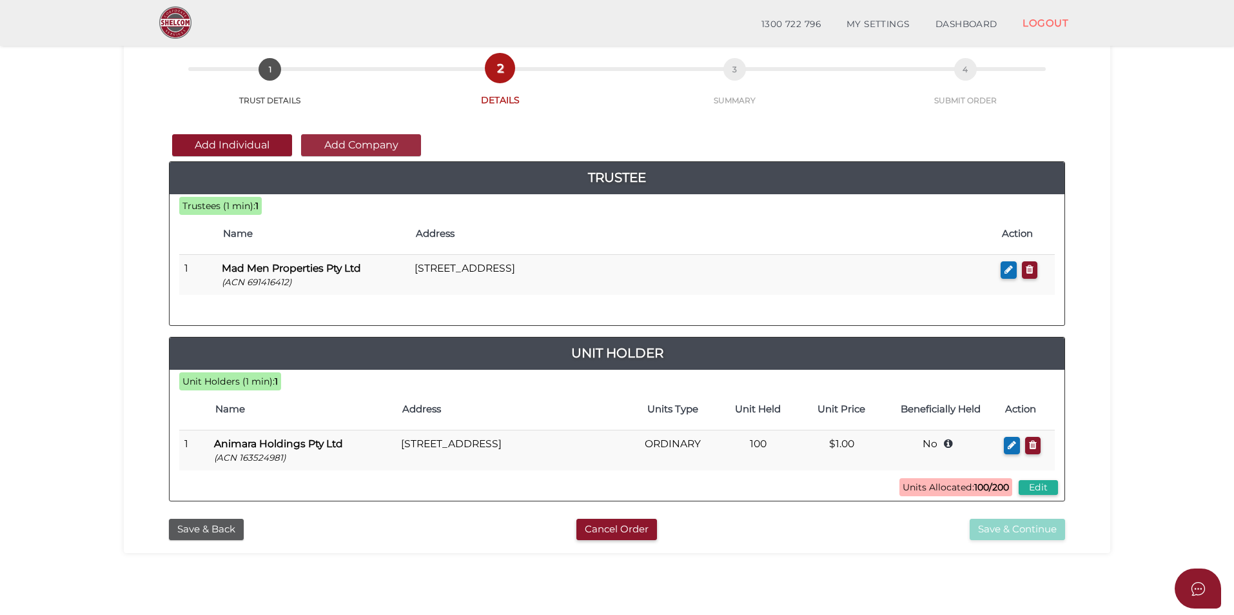
click at [346, 144] on button "Add Company" at bounding box center [361, 145] width 120 height 22
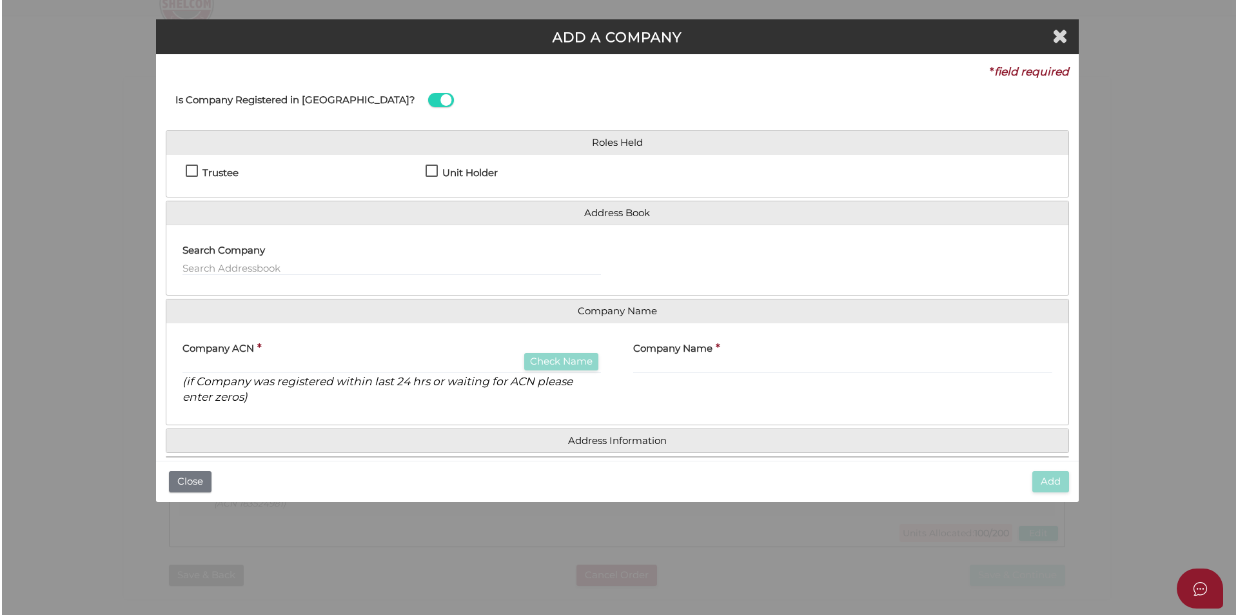
scroll to position [0, 0]
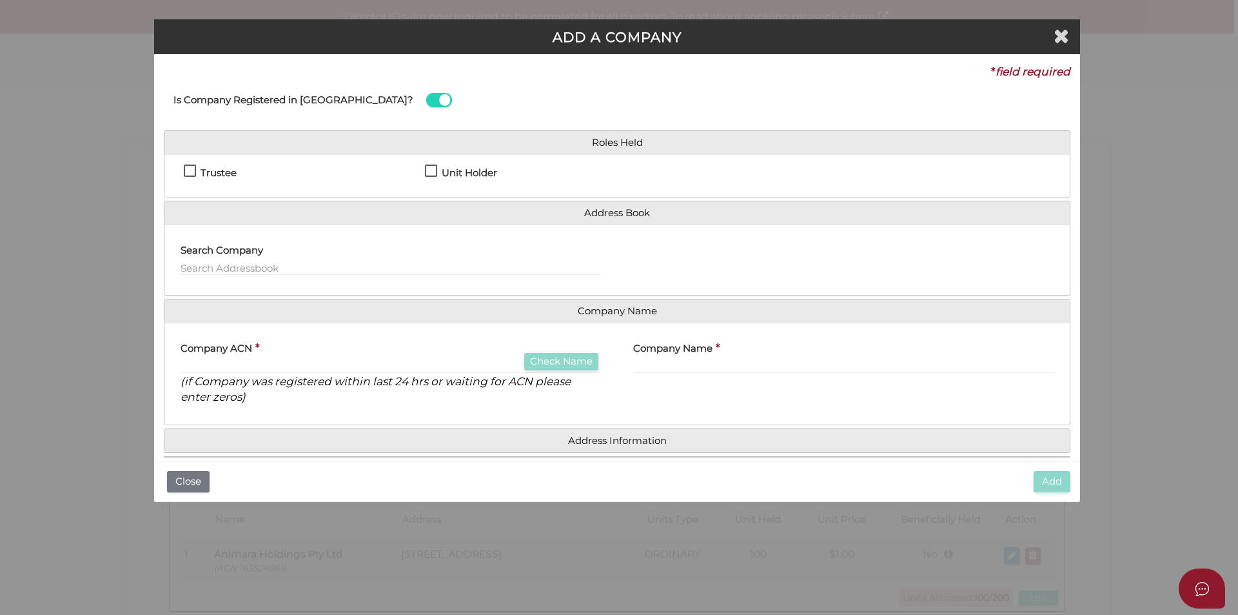
click at [433, 168] on label "Unit Holder" at bounding box center [461, 176] width 72 height 16
checkbox input "true"
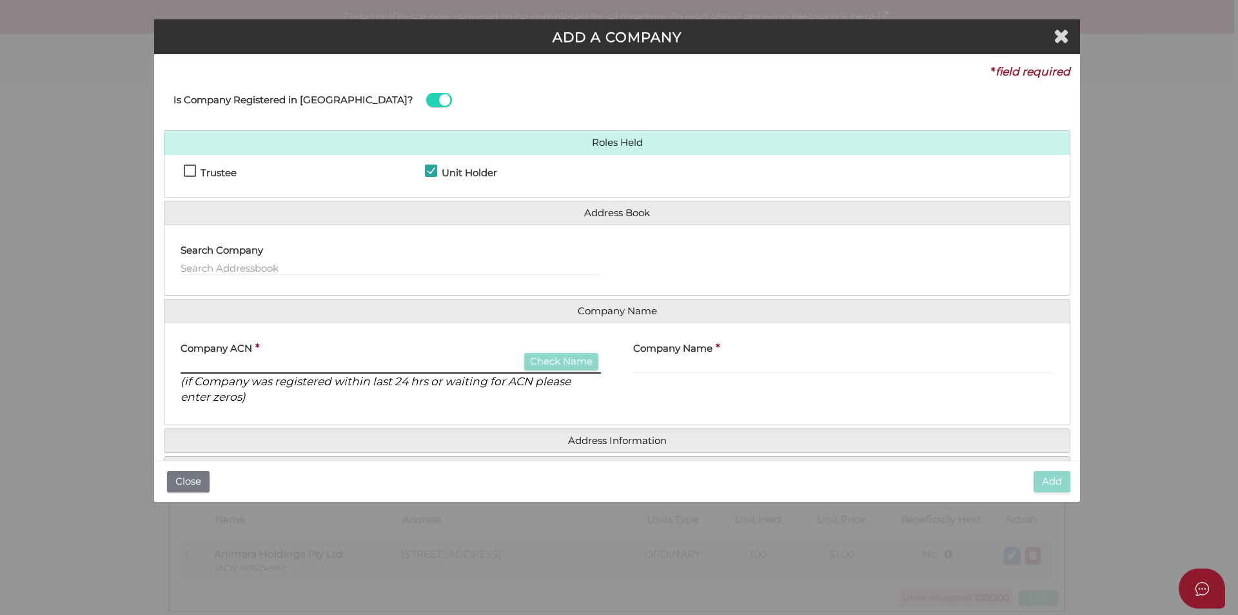
click at [333, 365] on input "text" at bounding box center [391, 366] width 420 height 14
type input "139624623"
click at [538, 356] on button "Check Name" at bounding box center [561, 361] width 74 height 17
type input "HUMAZE PTY. LTD."
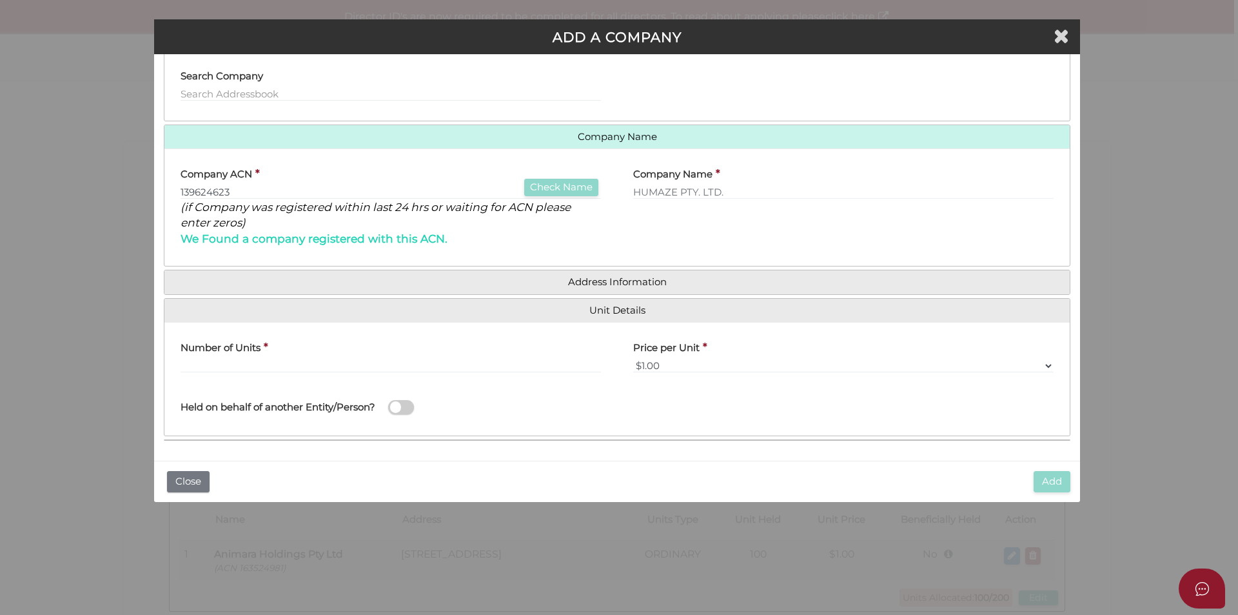
scroll to position [175, 0]
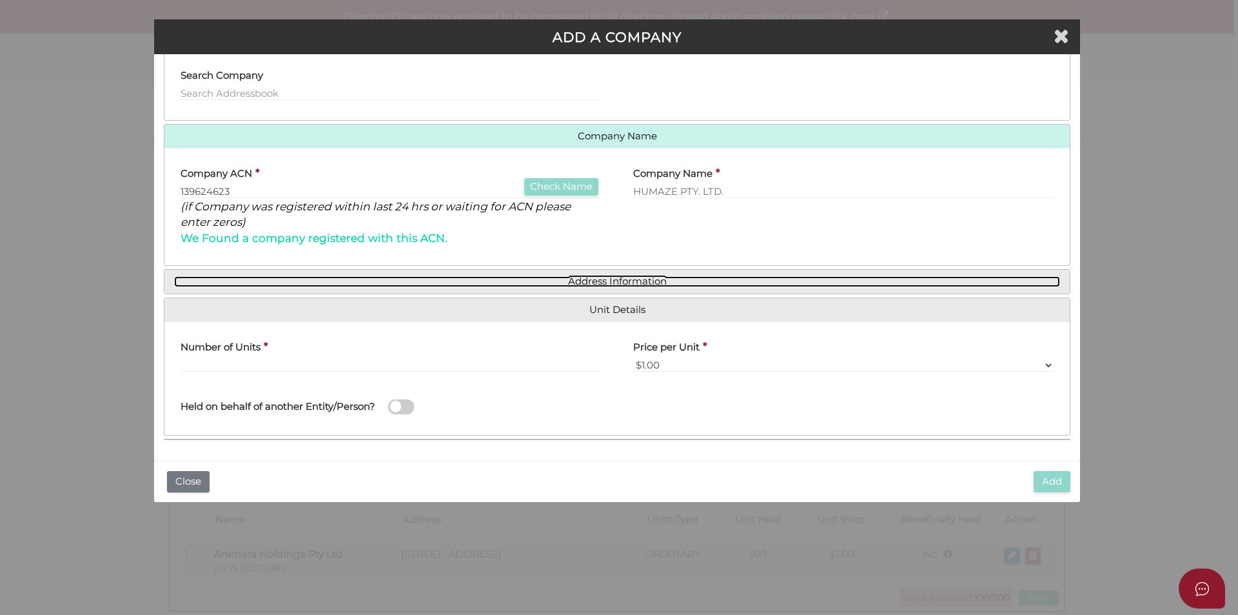
click at [611, 282] on link "Address Information" at bounding box center [617, 281] width 886 height 11
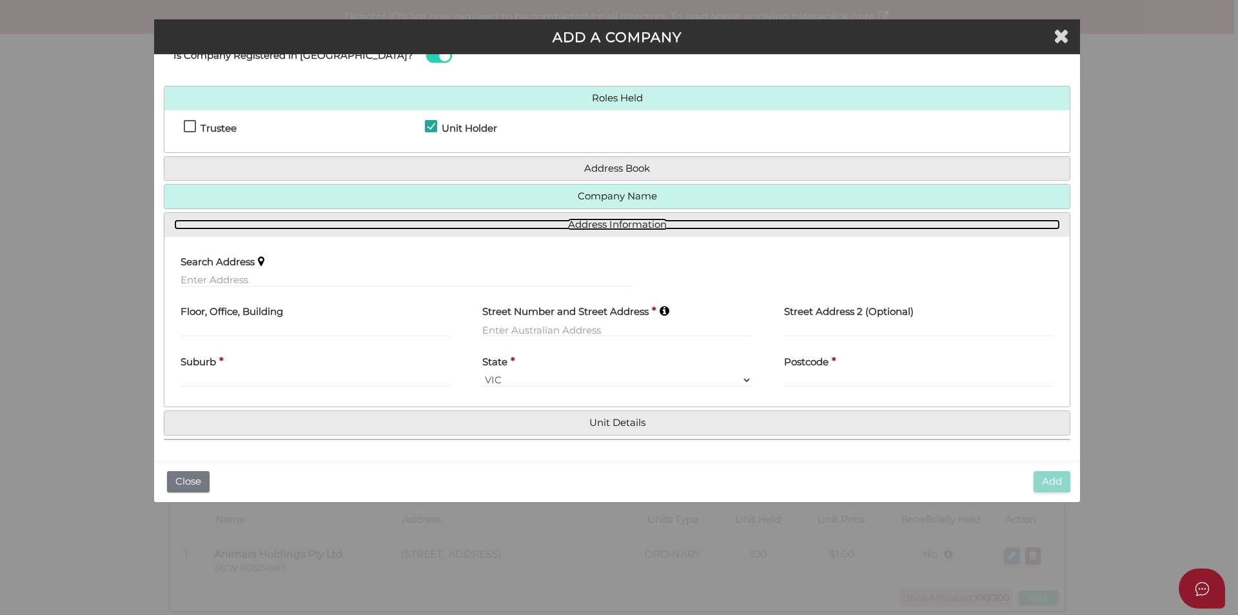
scroll to position [44, 0]
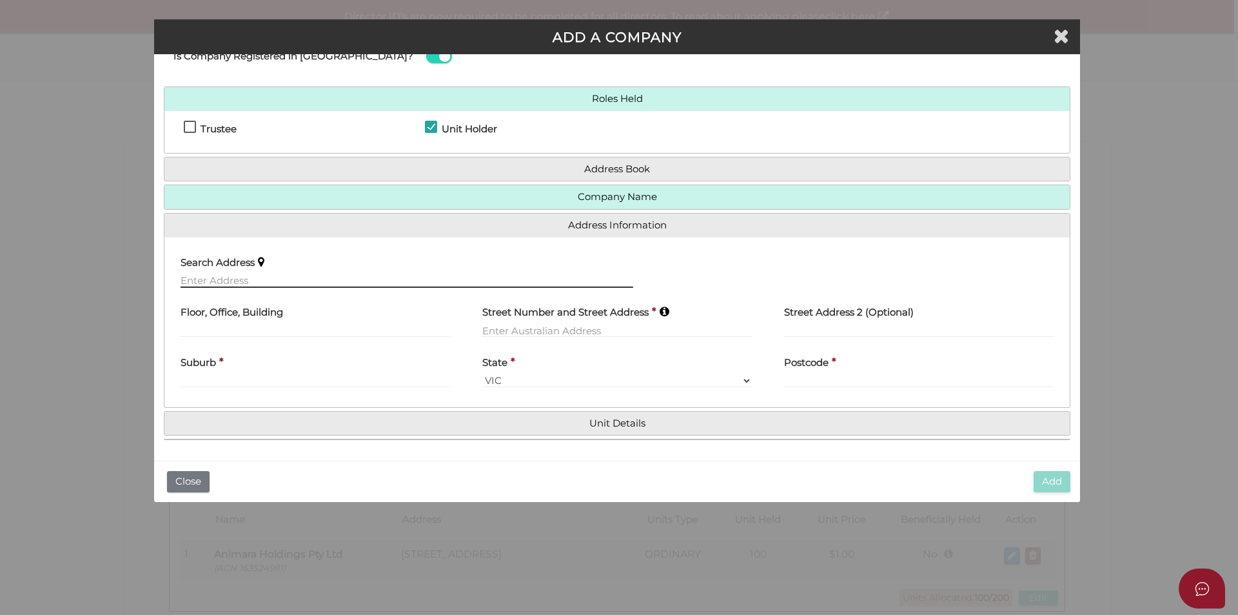
click at [371, 279] on input "text" at bounding box center [407, 280] width 453 height 14
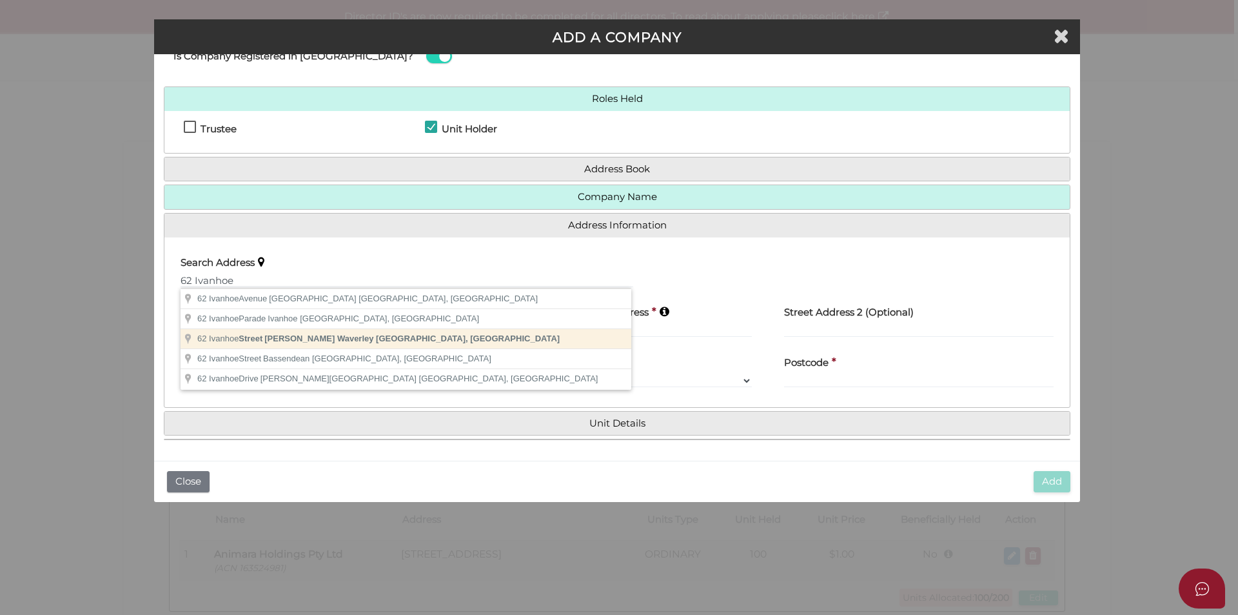
type input "62 Ivanhoe Street, Glen Waverley VIC, Australia"
type input "62 Ivanhoe Street"
type input "Glen Waverley"
select select "VIC"
type input "3150"
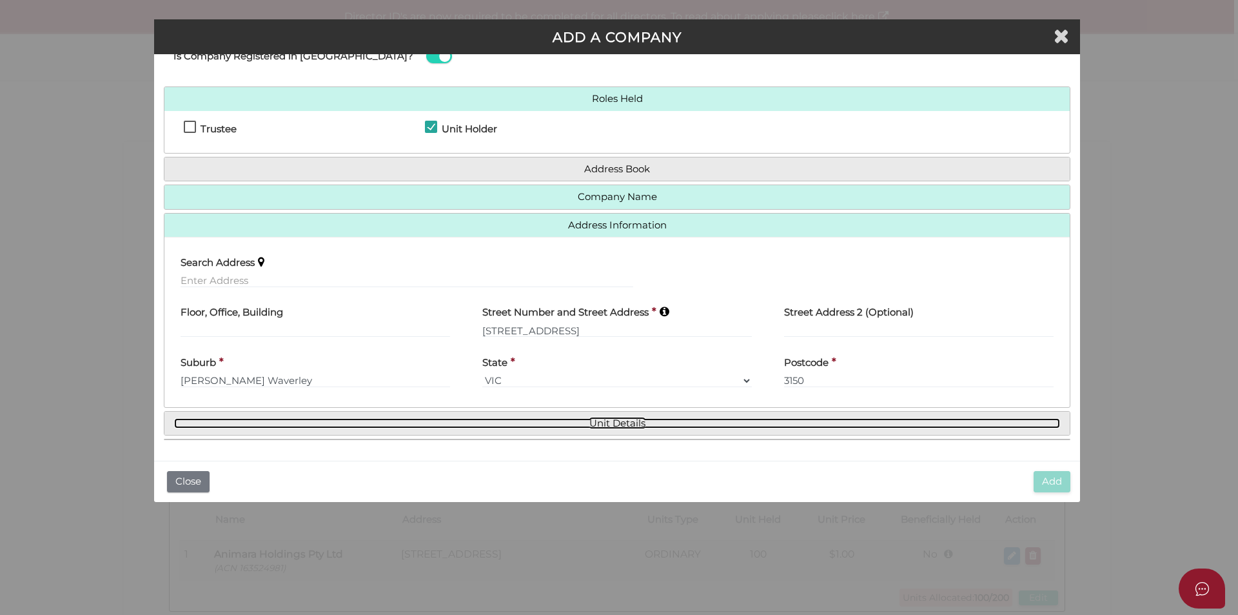
click at [625, 418] on link "Unit Details" at bounding box center [617, 423] width 886 height 11
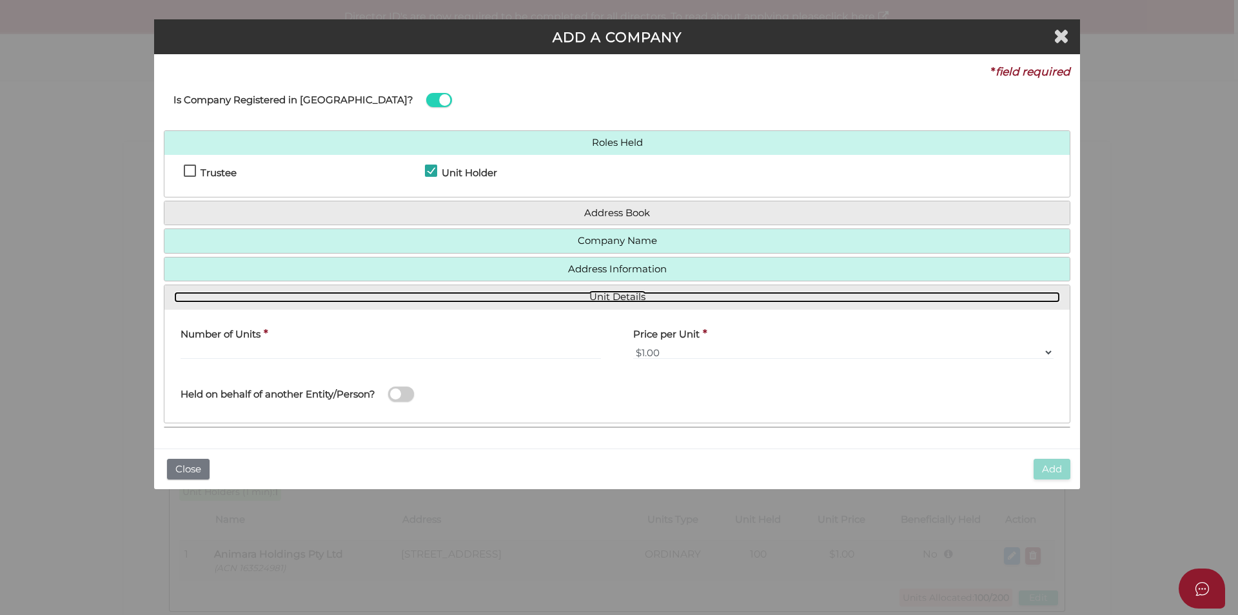
scroll to position [0, 0]
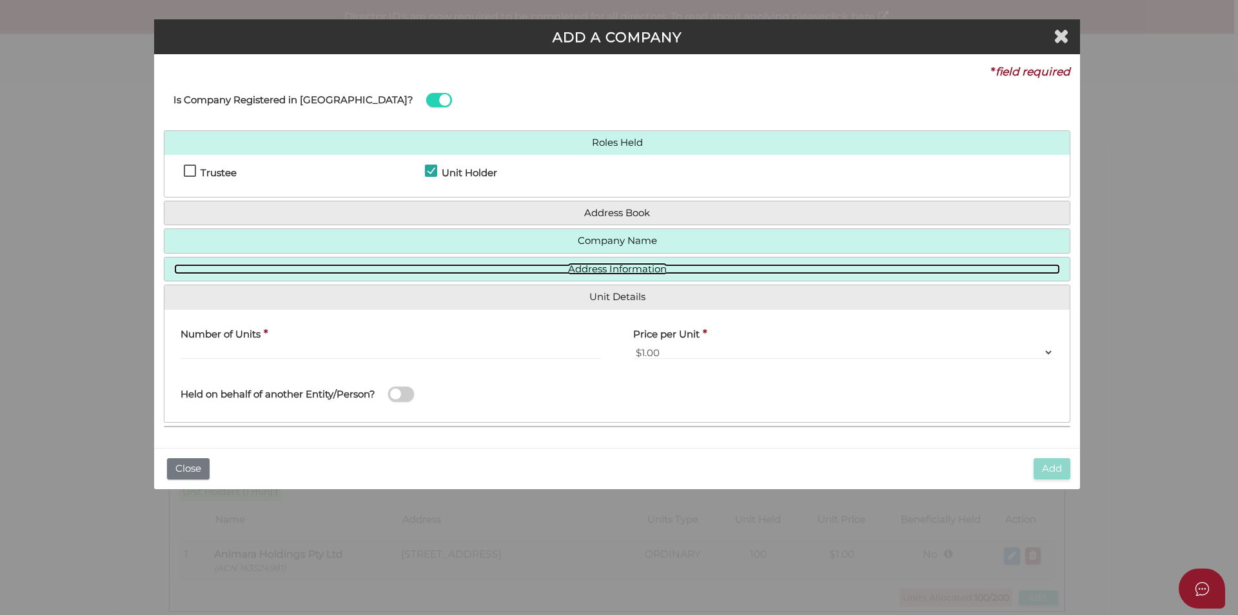
click at [645, 270] on link "Address Information" at bounding box center [617, 269] width 886 height 11
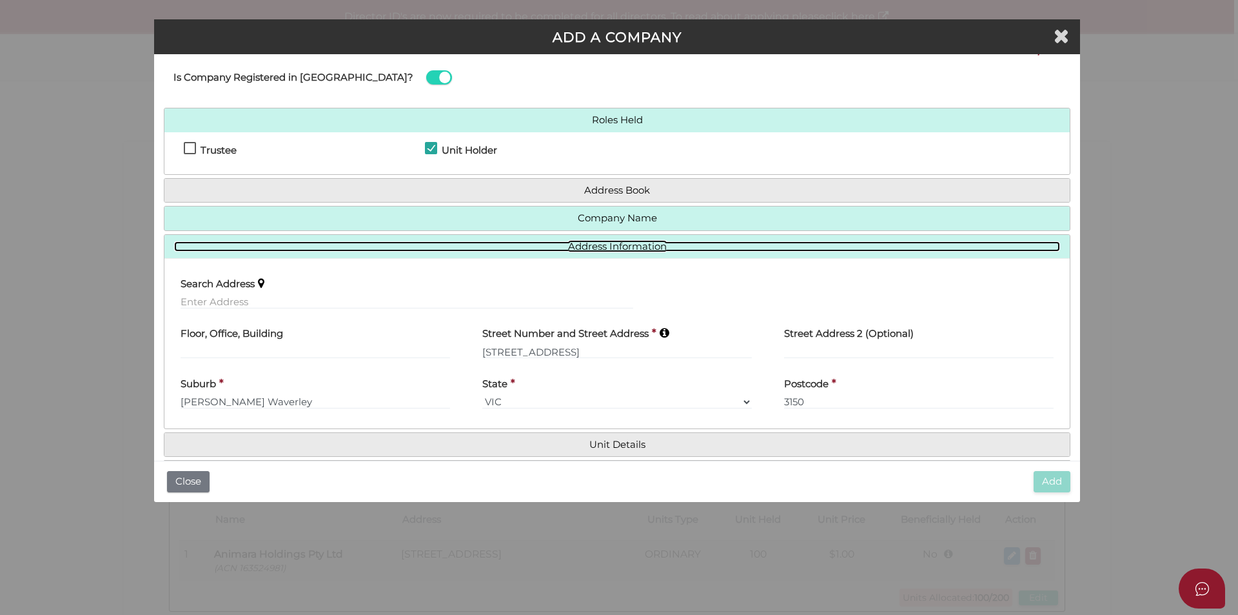
scroll to position [44, 0]
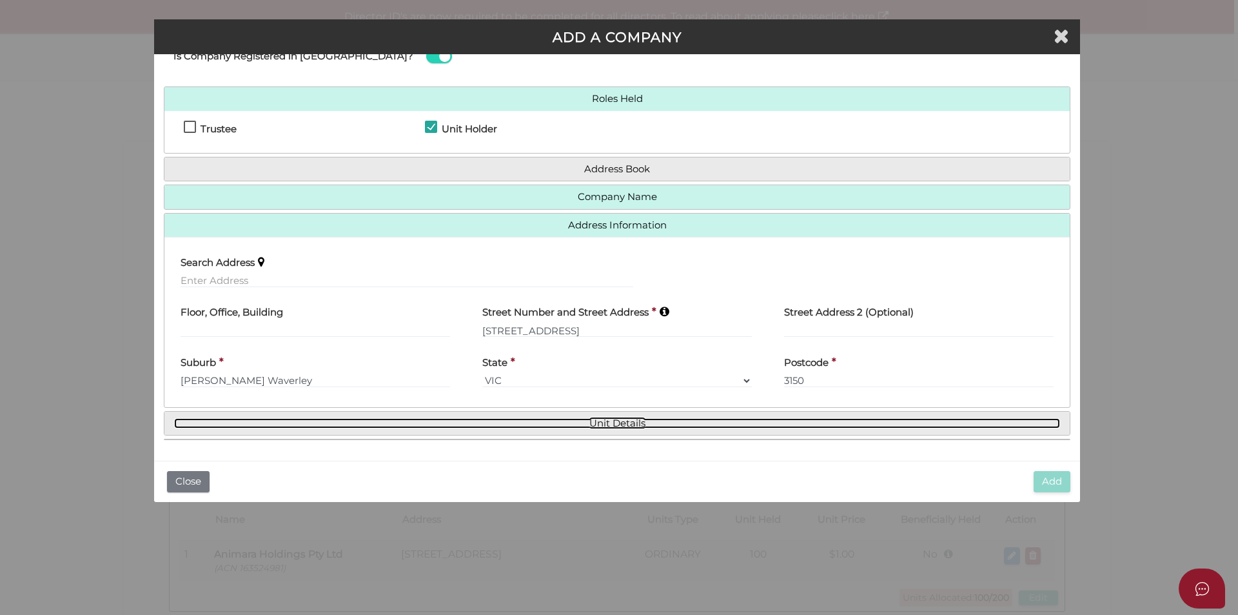
click at [641, 424] on link "Unit Details" at bounding box center [617, 423] width 886 height 11
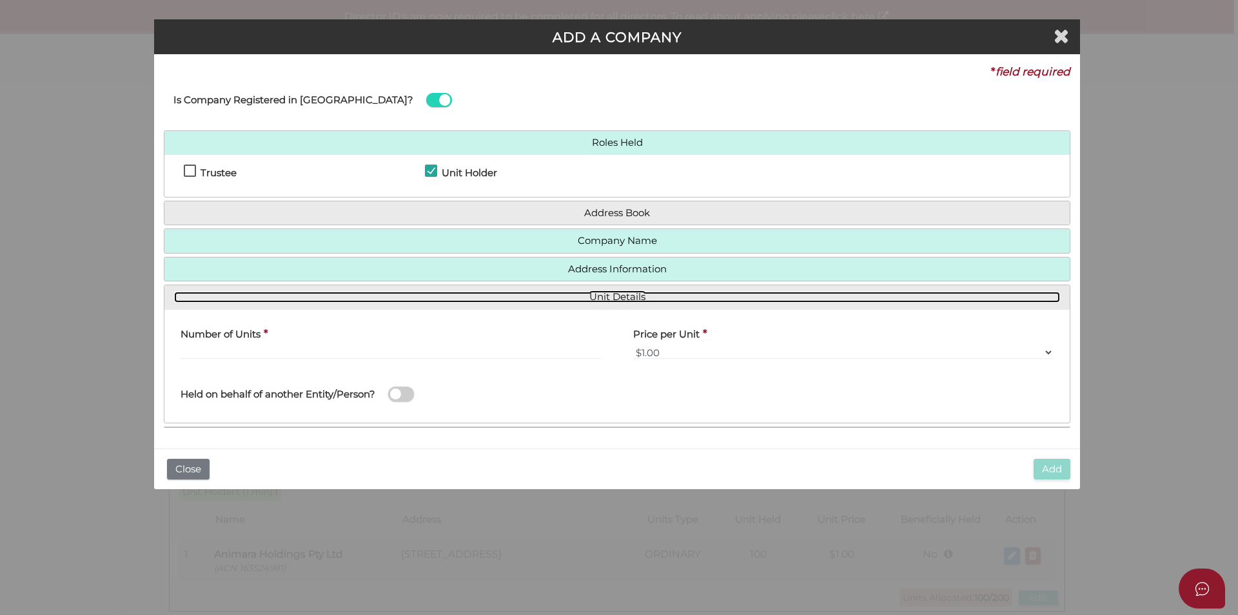
scroll to position [0, 0]
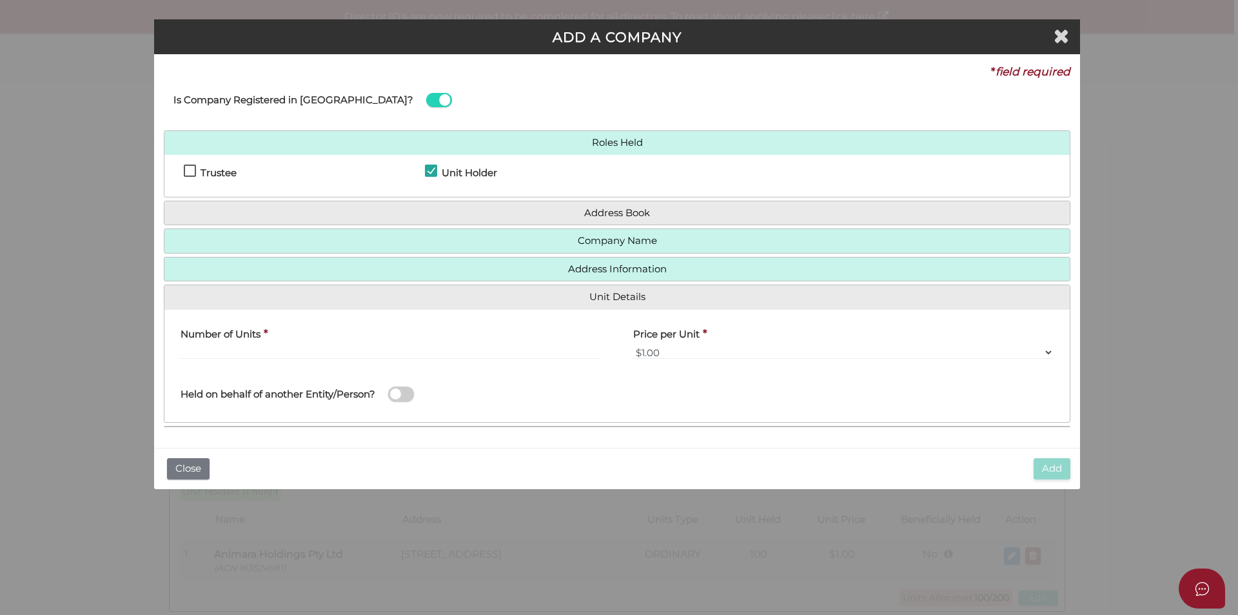
click at [345, 344] on div "Number of Units *" at bounding box center [391, 339] width 420 height 41
click at [428, 352] on input "text" at bounding box center [391, 352] width 420 height 14
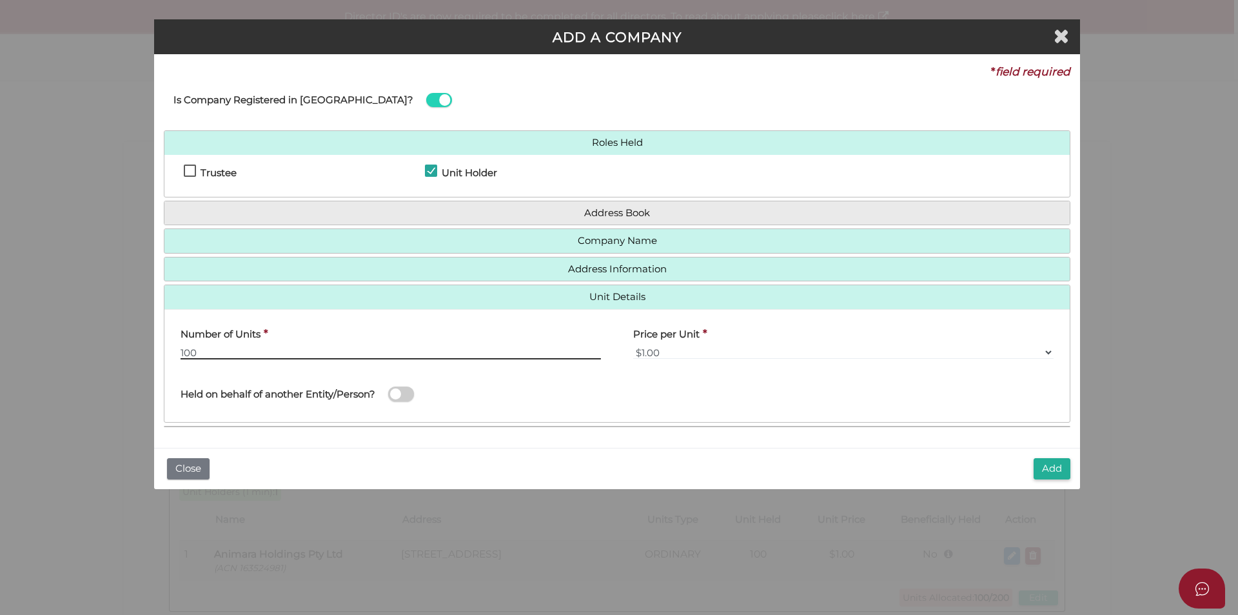
type input "100"
click at [404, 395] on span at bounding box center [401, 393] width 26 height 15
click at [0, 0] on input "checkbox" at bounding box center [0, 0] width 0 height 0
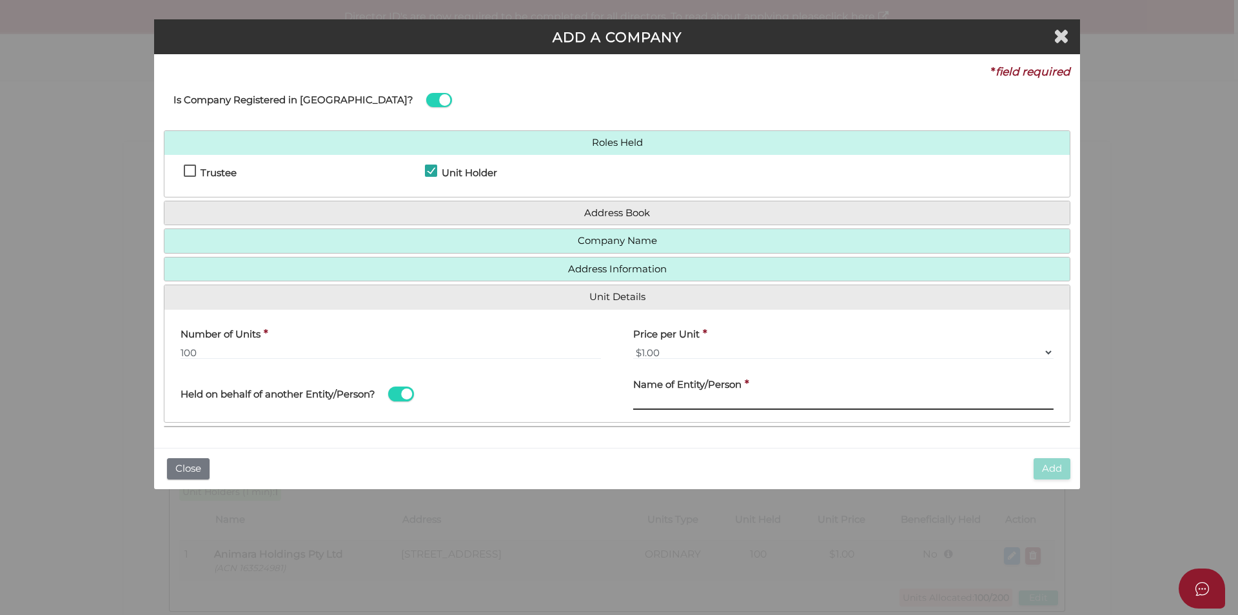
click at [665, 403] on input "text" at bounding box center [843, 402] width 420 height 14
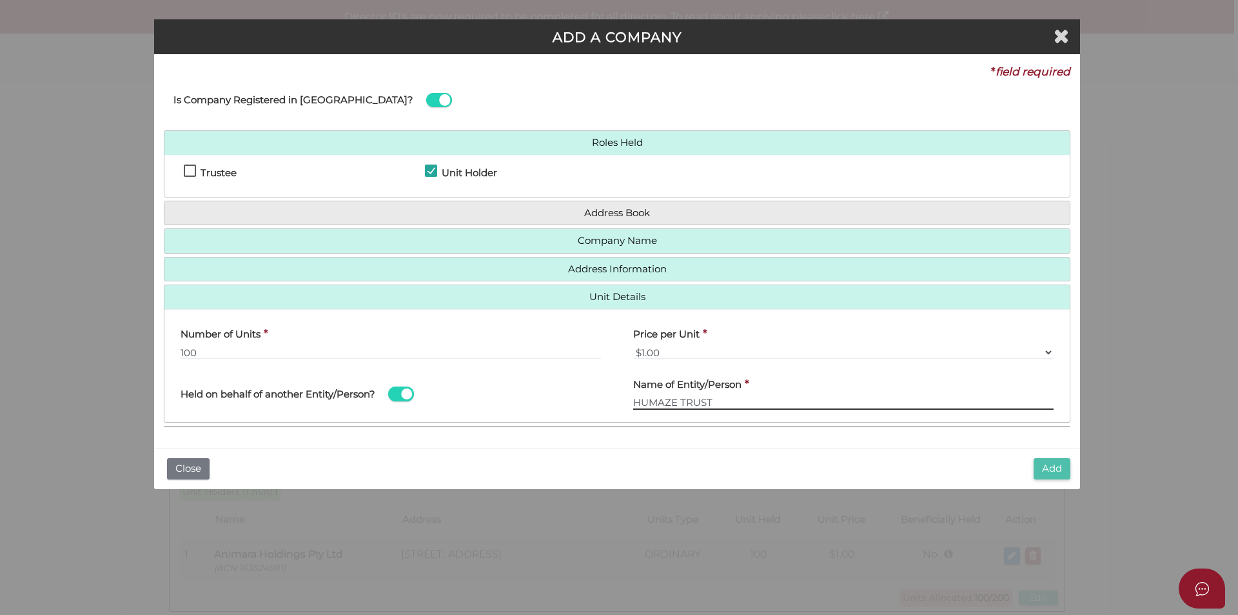
type input "HUMAZE TRUST"
click at [1049, 468] on button "Add" at bounding box center [1052, 468] width 37 height 21
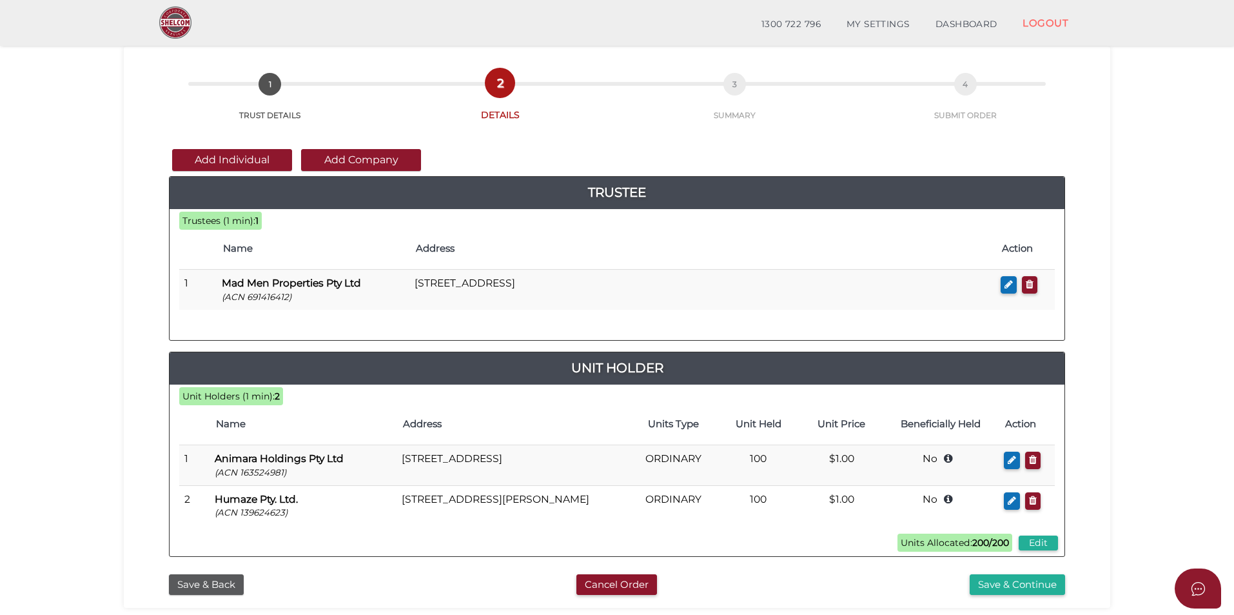
scroll to position [129, 0]
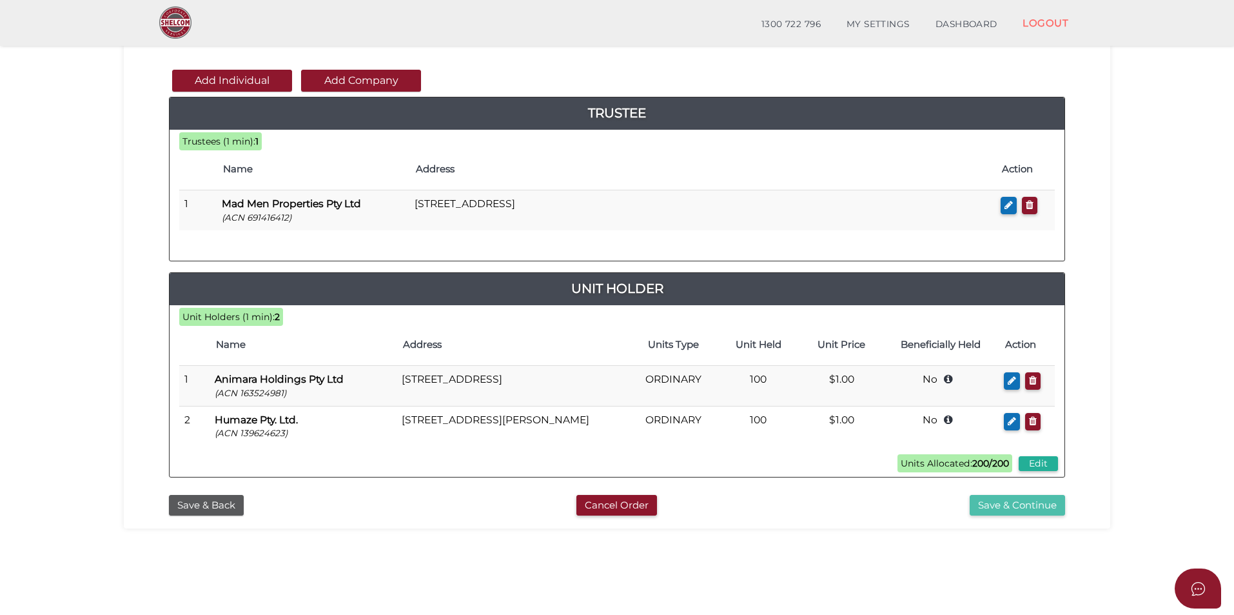
click at [1003, 506] on button "Save & Continue" at bounding box center [1017, 505] width 95 height 21
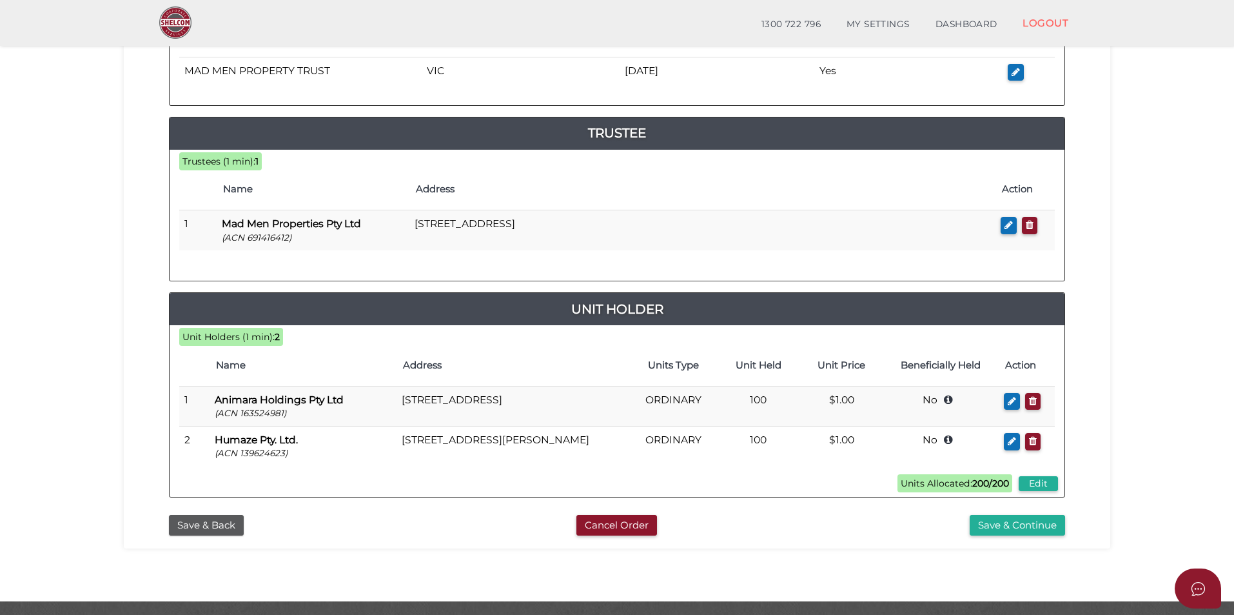
scroll to position [258, 0]
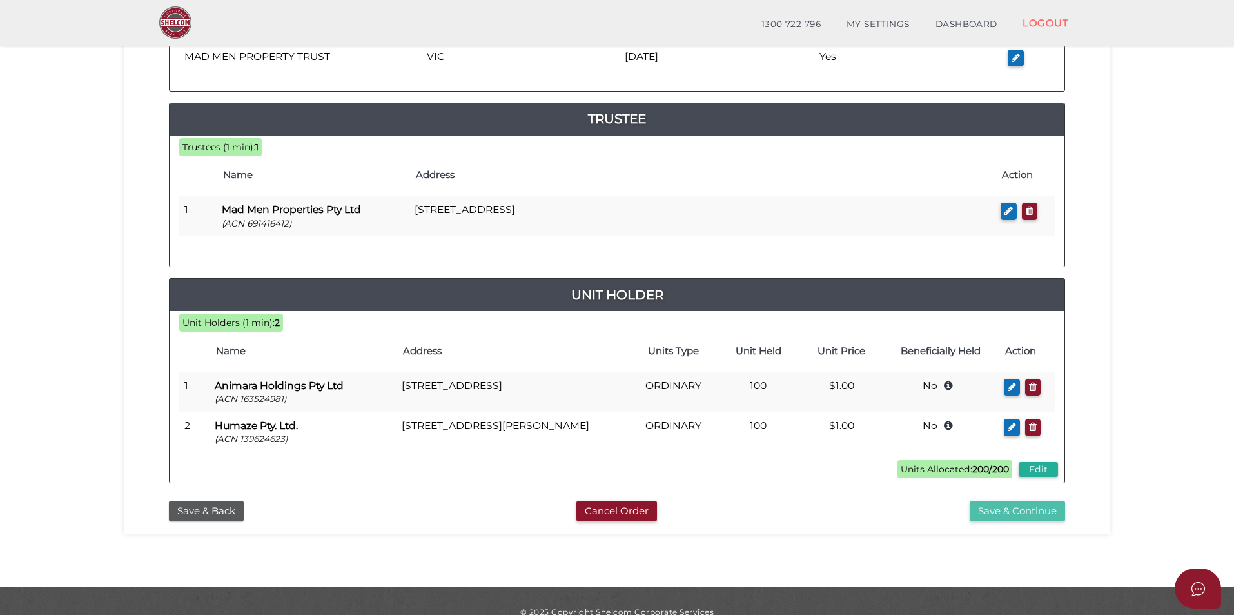
click at [1018, 515] on button "Save & Continue" at bounding box center [1017, 510] width 95 height 21
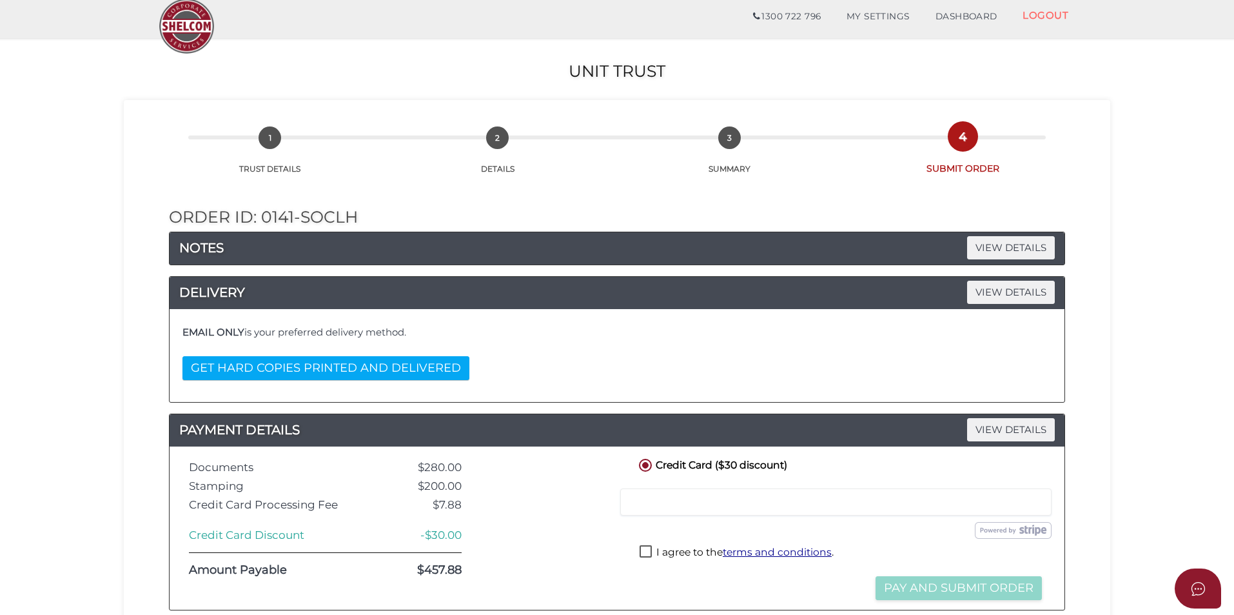
scroll to position [64, 0]
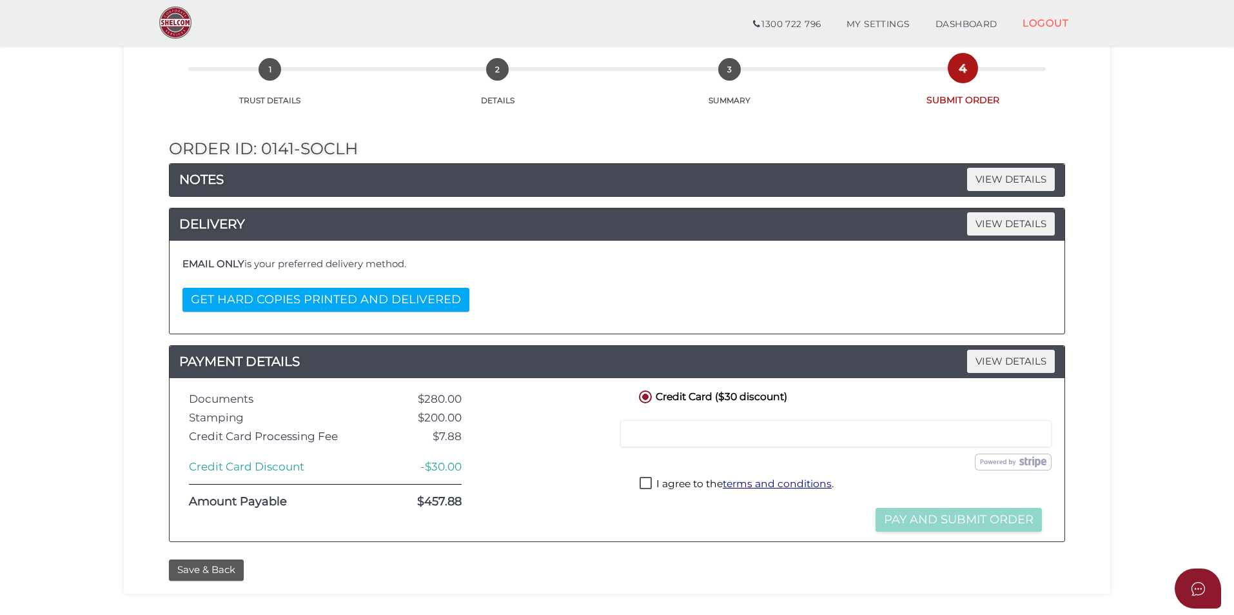
click at [644, 480] on label "I agree to the terms and conditions ." at bounding box center [737, 485] width 194 height 16
checkbox input "true"
click at [953, 520] on button "Pay and Submit Order" at bounding box center [959, 519] width 166 height 24
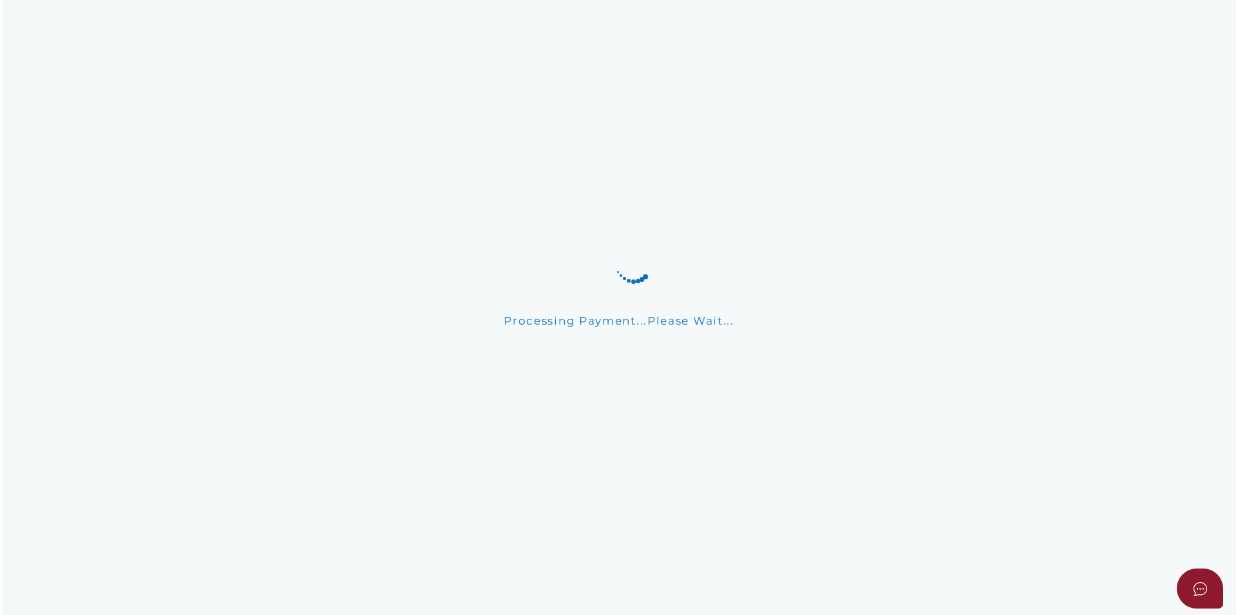
scroll to position [0, 0]
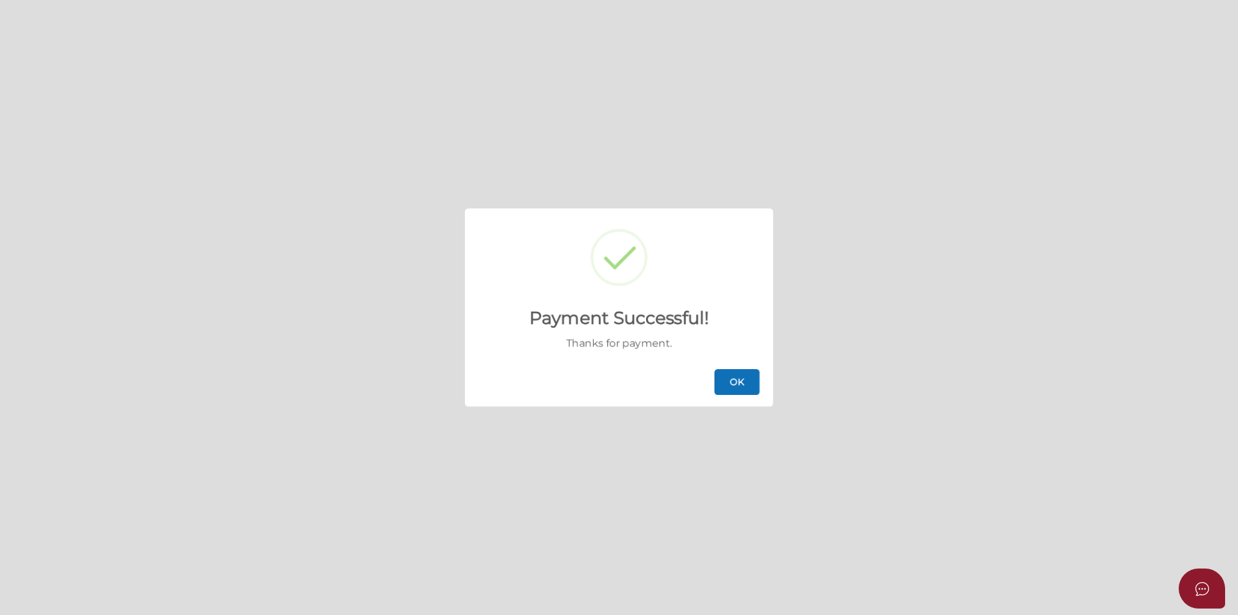
click at [742, 379] on button "OK" at bounding box center [736, 382] width 45 height 26
